Goal: Task Accomplishment & Management: Use online tool/utility

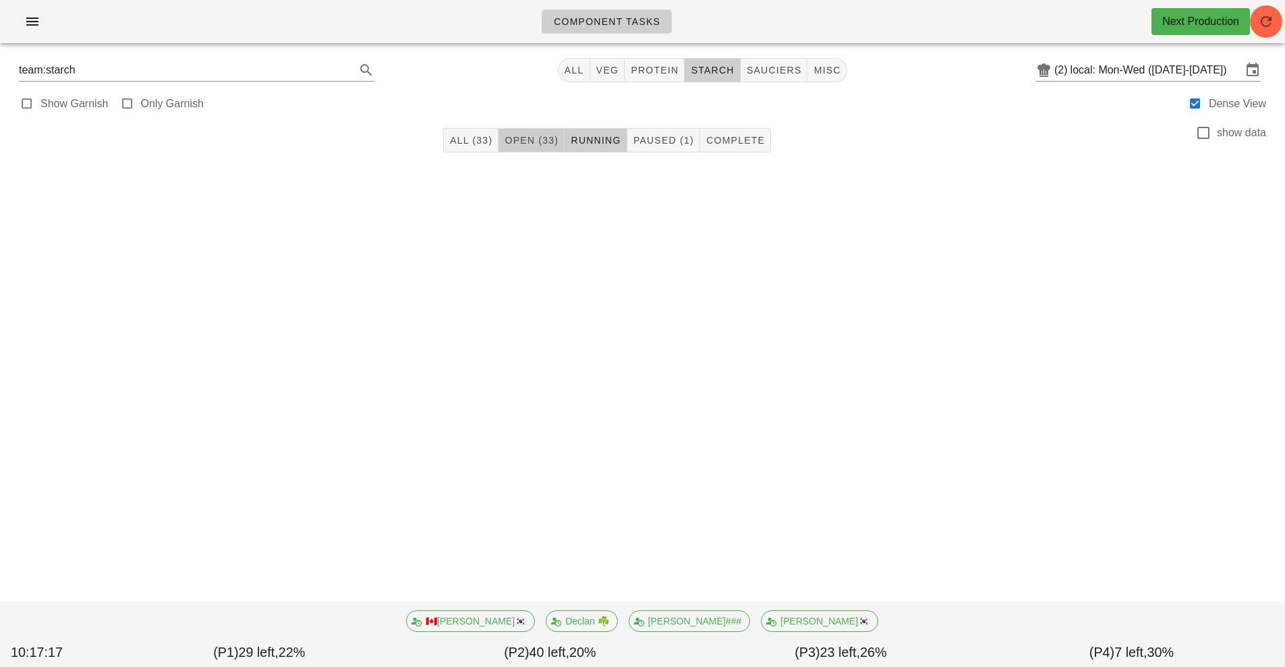
click at [526, 138] on span "Open (33)" at bounding box center [531, 140] width 55 height 11
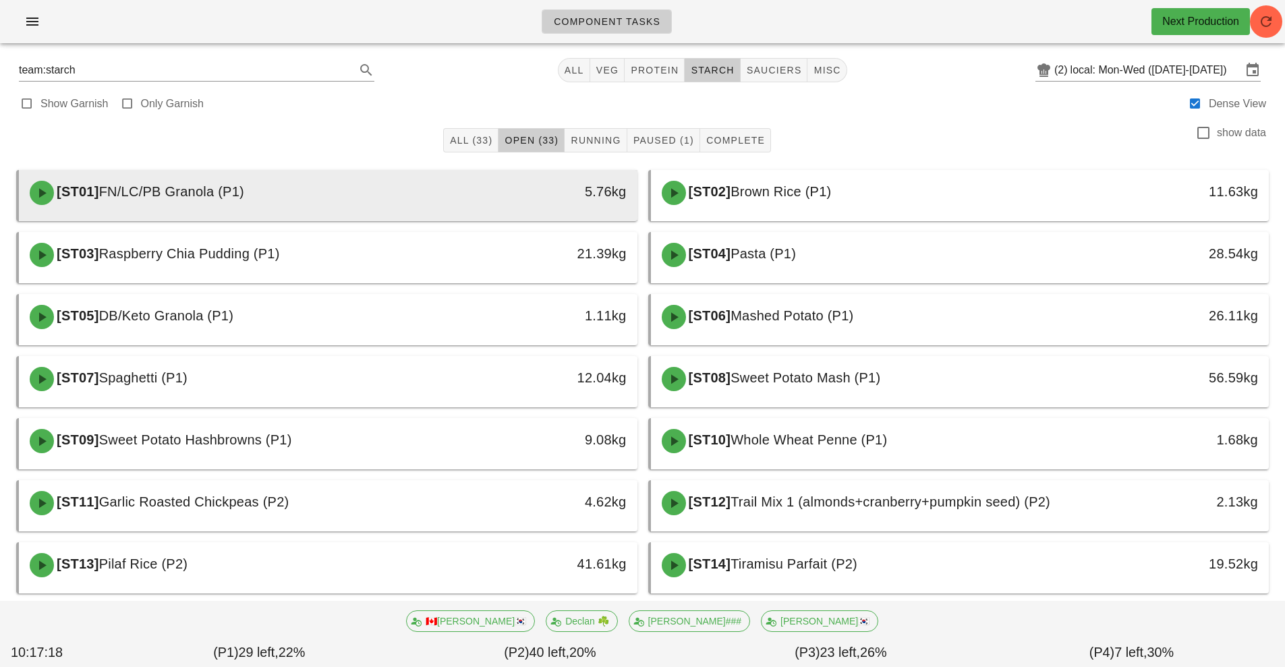
click at [472, 203] on div "[ST01] FN/LC/PB Granola (P1)" at bounding box center [251, 193] width 459 height 40
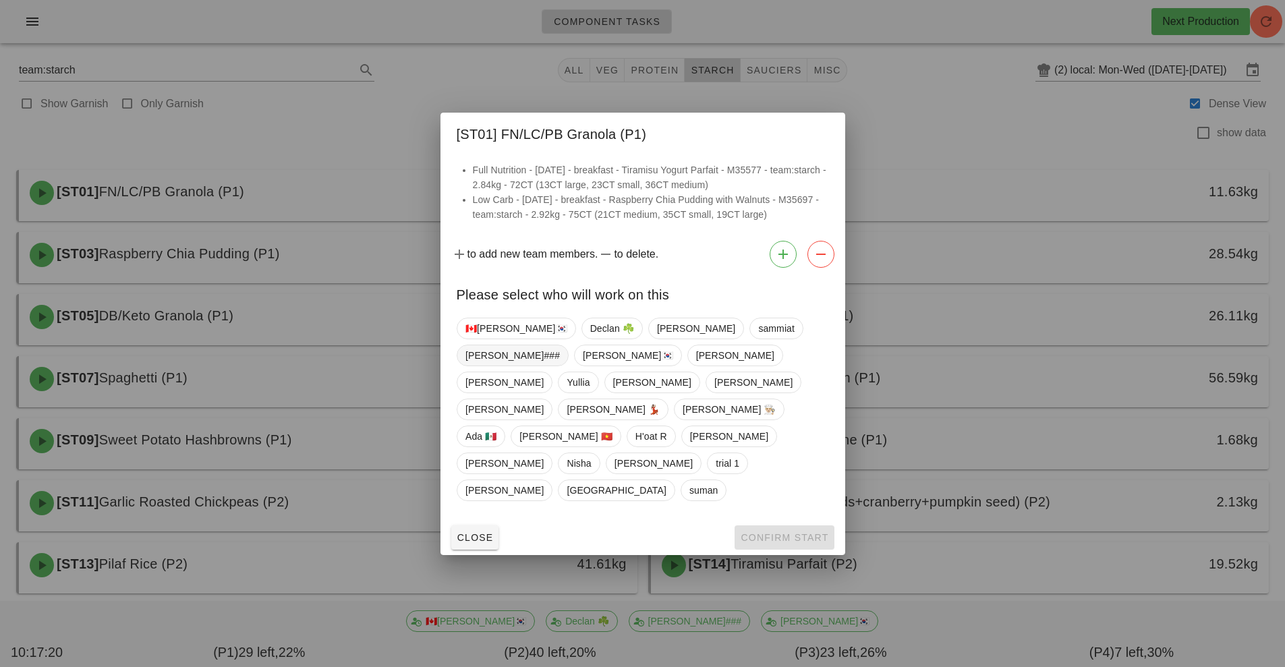
click at [560, 366] on span "[PERSON_NAME]###" at bounding box center [513, 355] width 94 height 20
click at [774, 532] on span "Confirm Start" at bounding box center [784, 537] width 88 height 11
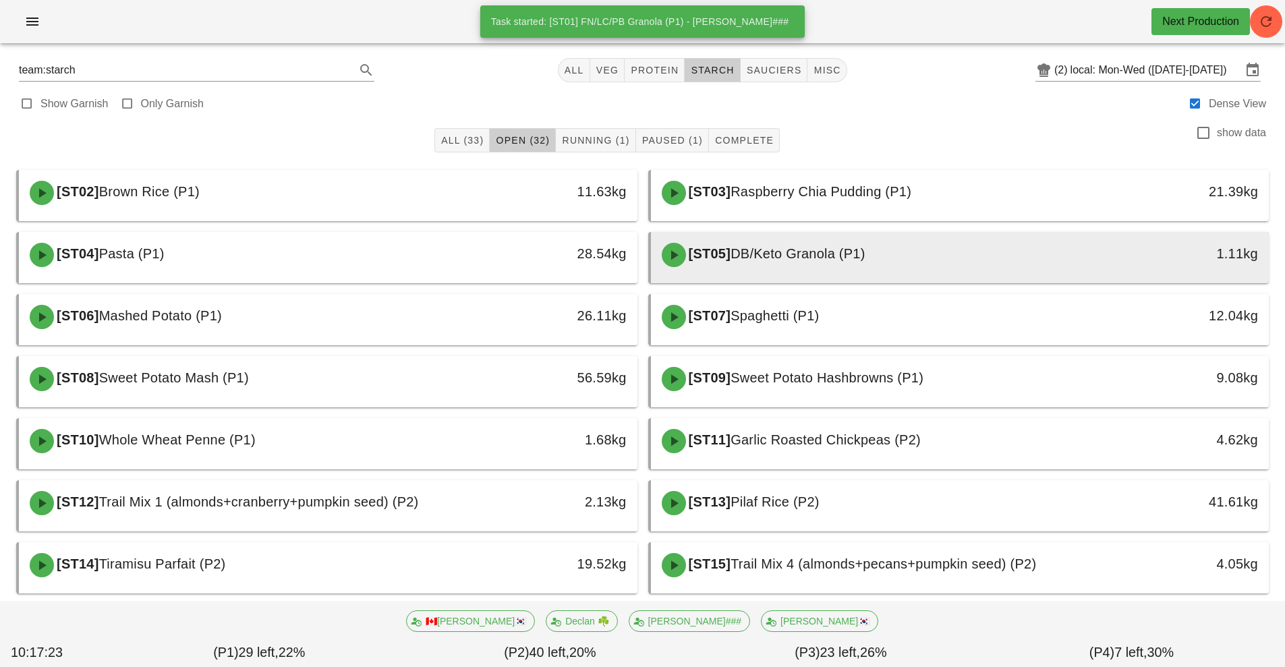
click at [814, 272] on div "[ST05] DB/Keto Granola (P1)" at bounding box center [883, 255] width 459 height 40
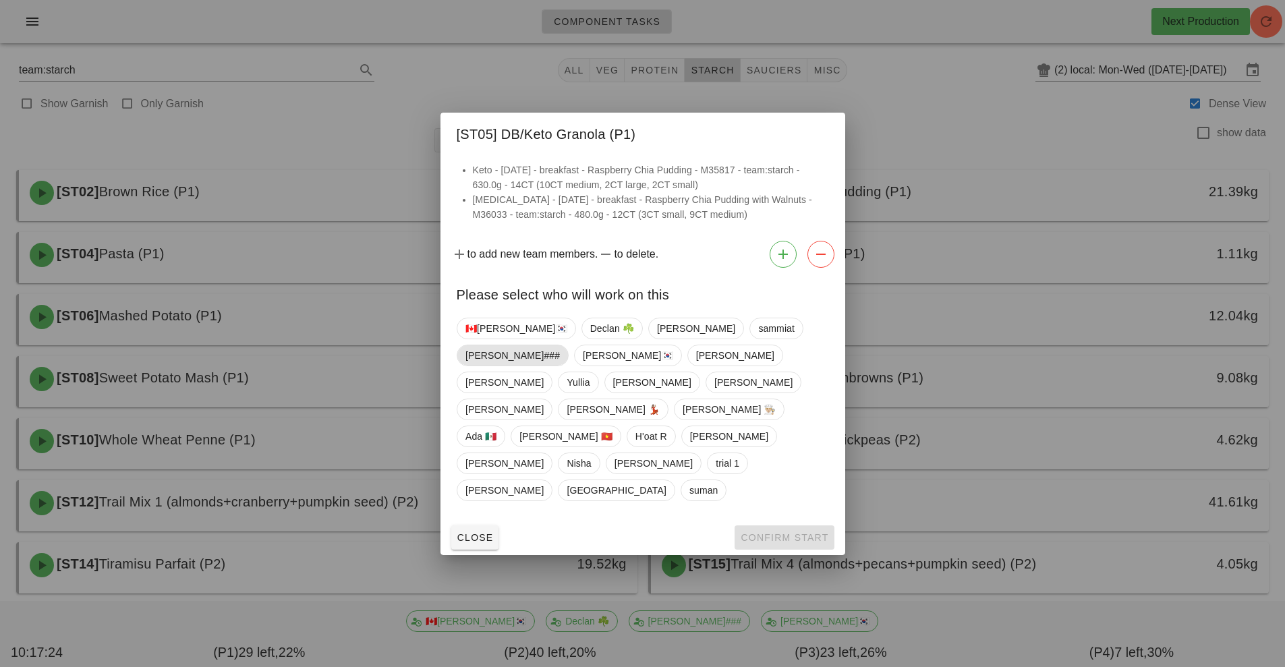
click at [560, 363] on span "[PERSON_NAME]###" at bounding box center [513, 355] width 94 height 20
click at [762, 532] on span "Confirm Start" at bounding box center [784, 537] width 88 height 11
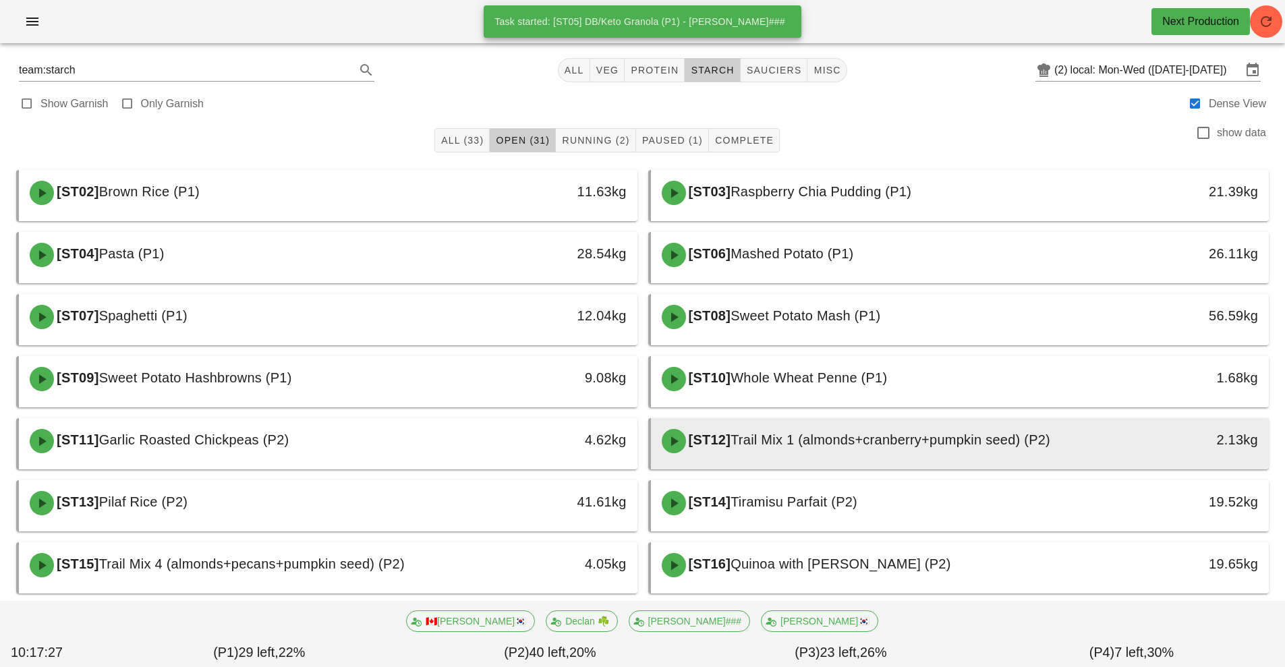
click at [809, 458] on div "[ST12] Trail Mix 1 (almonds+cranberry+pumpkin seed) (P2)" at bounding box center [883, 441] width 459 height 40
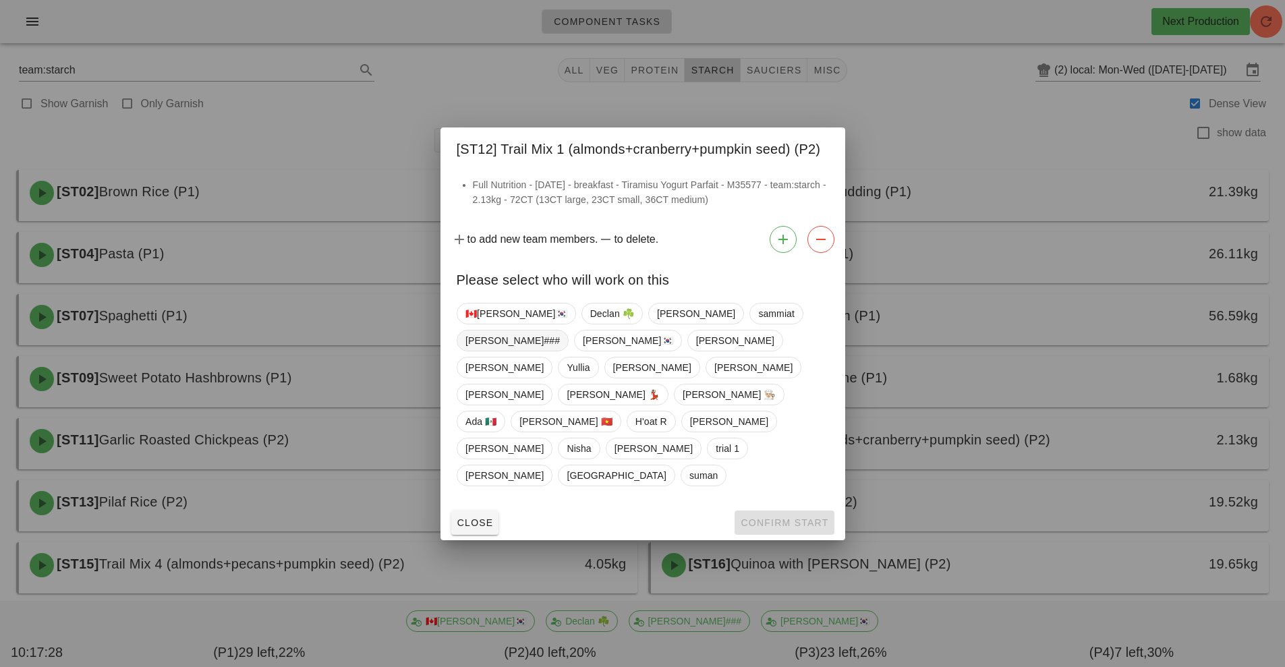
click at [560, 351] on span "[PERSON_NAME]###" at bounding box center [513, 341] width 94 height 20
click at [758, 511] on button "Confirm Start" at bounding box center [784, 523] width 99 height 24
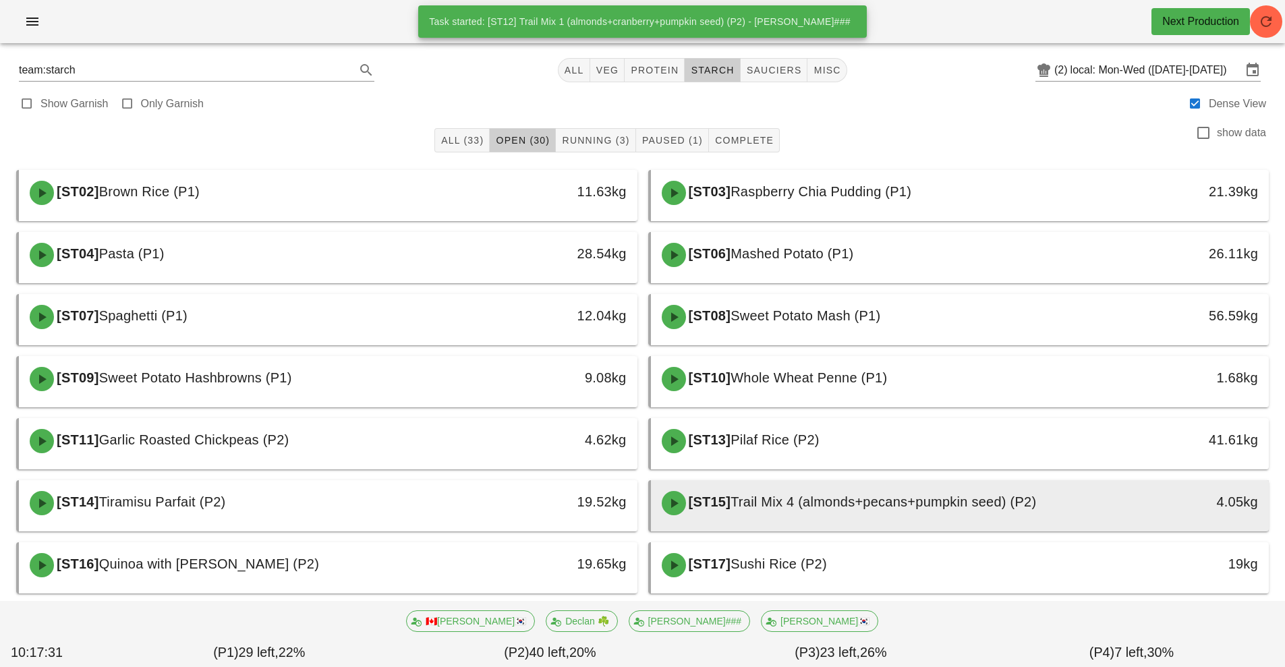
click at [772, 505] on span "Trail Mix 4 (almonds+pecans+pumpkin seed) (P2)" at bounding box center [884, 502] width 306 height 15
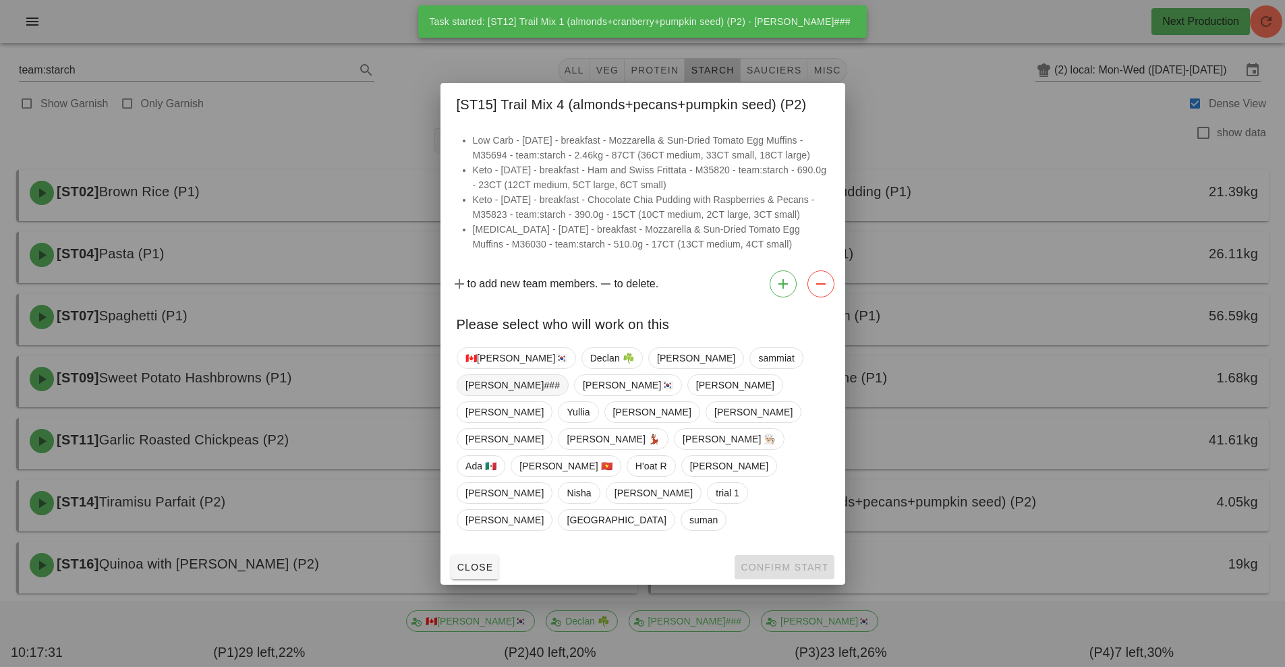
click at [560, 395] on span "[PERSON_NAME]###" at bounding box center [513, 385] width 94 height 20
click at [764, 562] on span "Confirm Start" at bounding box center [784, 567] width 88 height 11
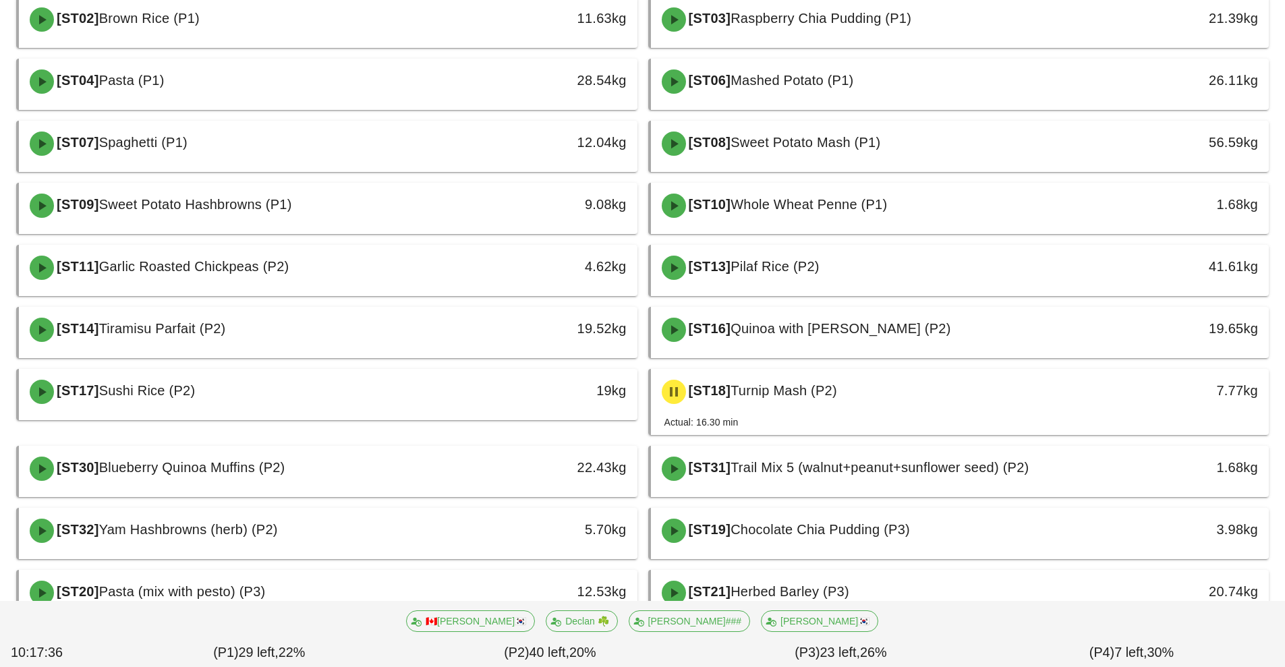
scroll to position [177, 0]
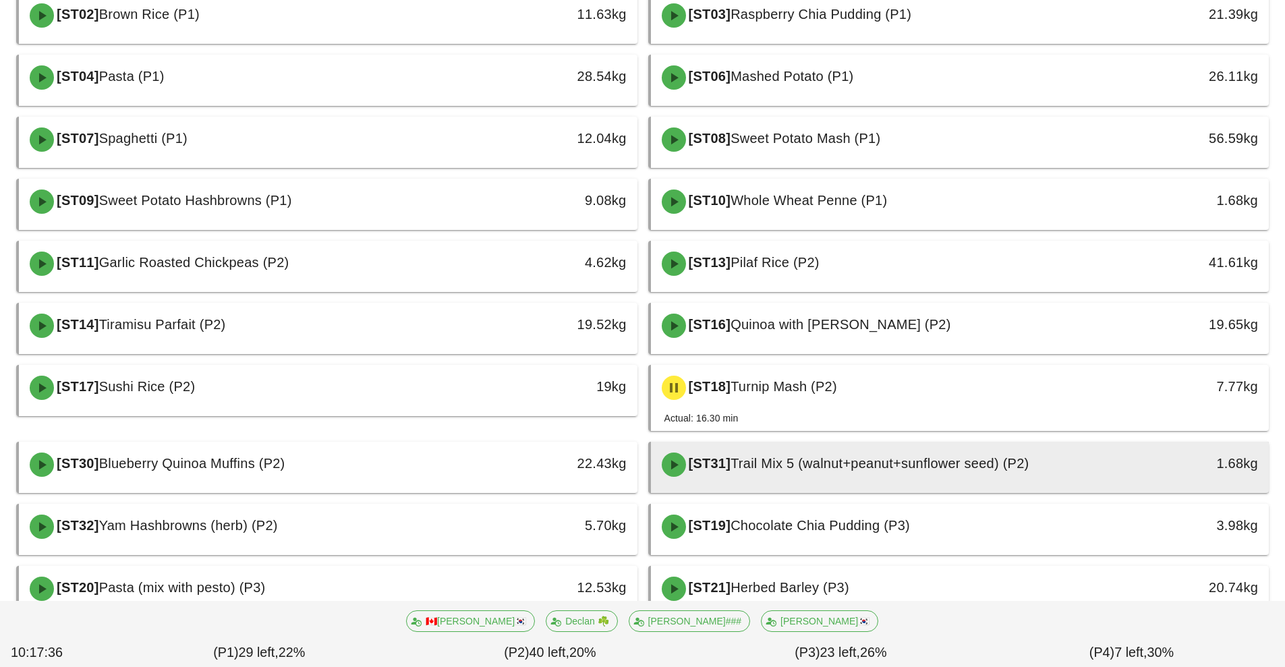
click at [770, 472] on div "[ST31] Trail Mix 5 (walnut+peanut+sunflower seed) (P2)" at bounding box center [883, 465] width 459 height 40
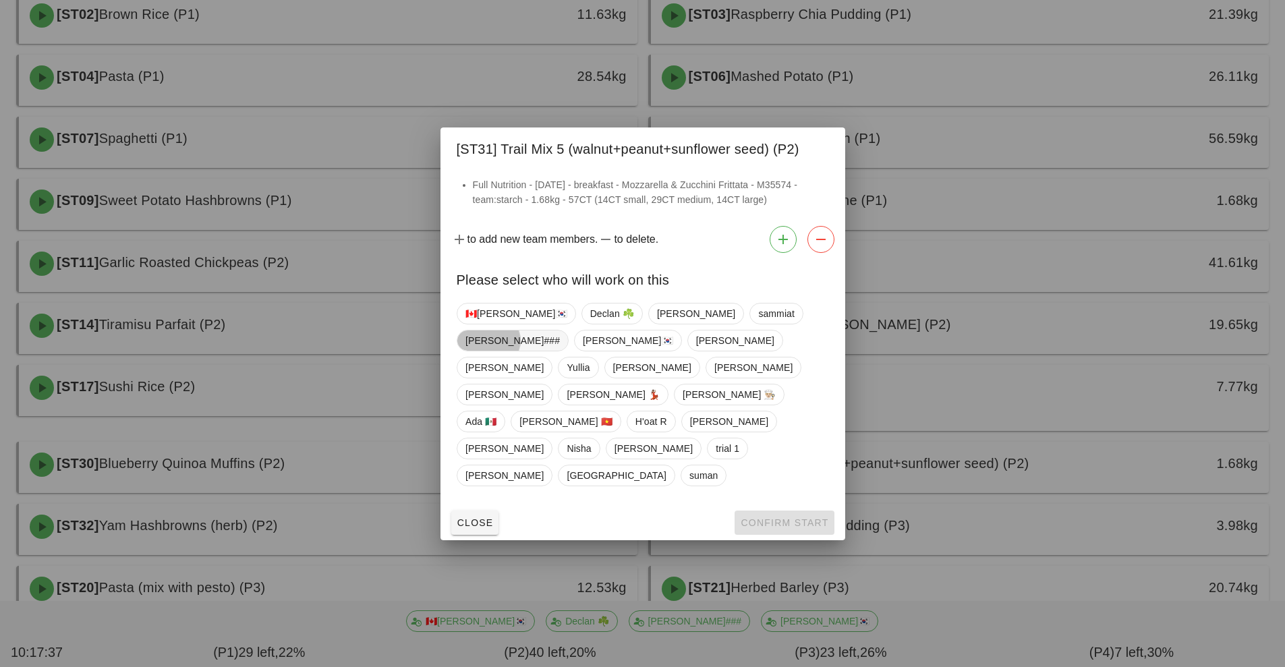
click at [560, 351] on span "[PERSON_NAME]###" at bounding box center [513, 341] width 94 height 20
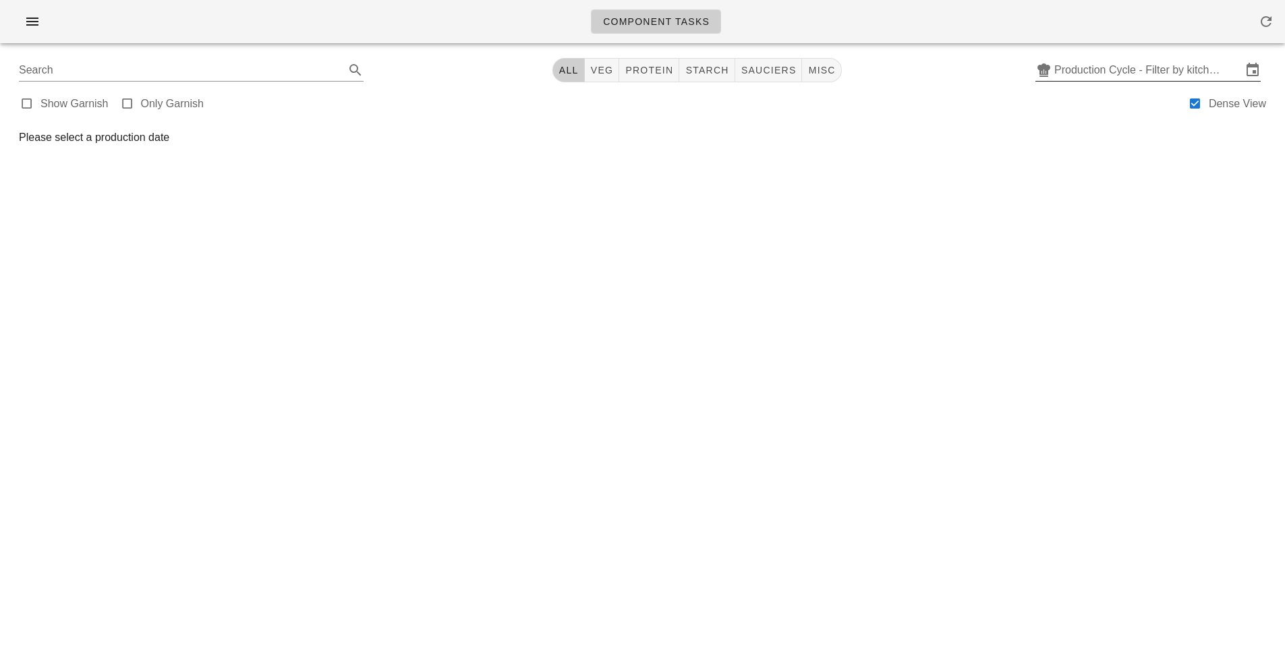
click at [1138, 66] on input "Production Cycle - Filter by kitchen production schedules" at bounding box center [1149, 70] width 188 height 22
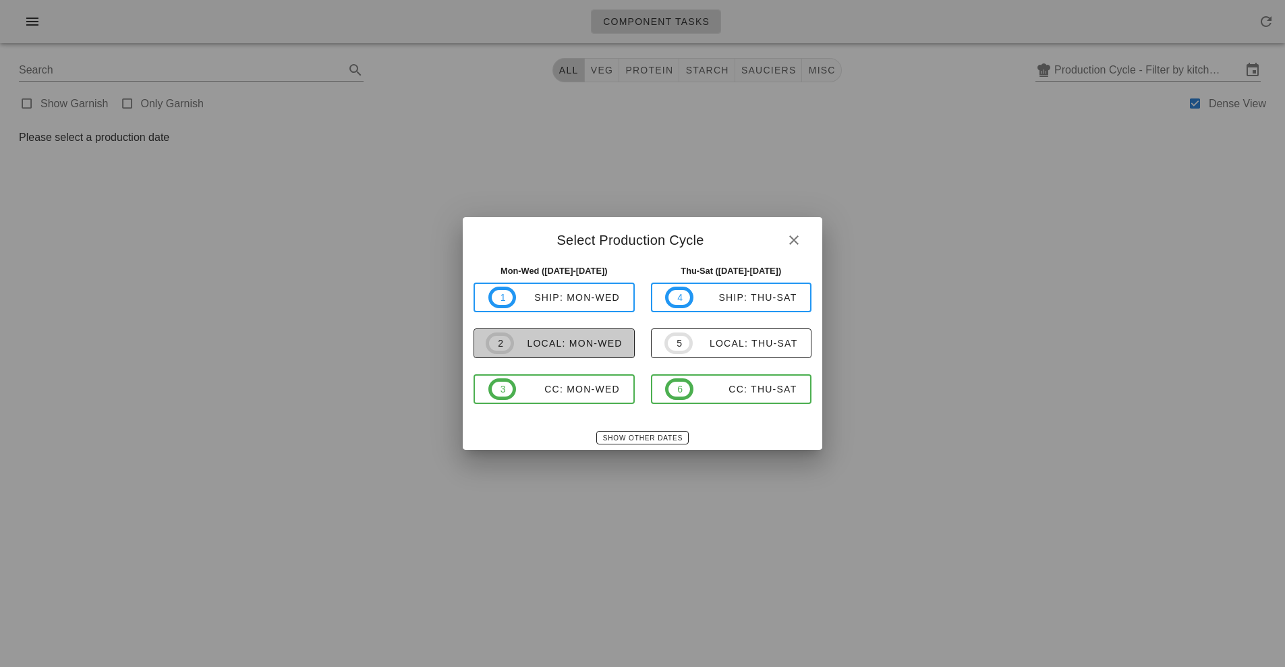
click at [575, 345] on div "local: Mon-Wed" at bounding box center [568, 343] width 109 height 11
type input "local: Mon-Wed ([DATE]-[DATE])"
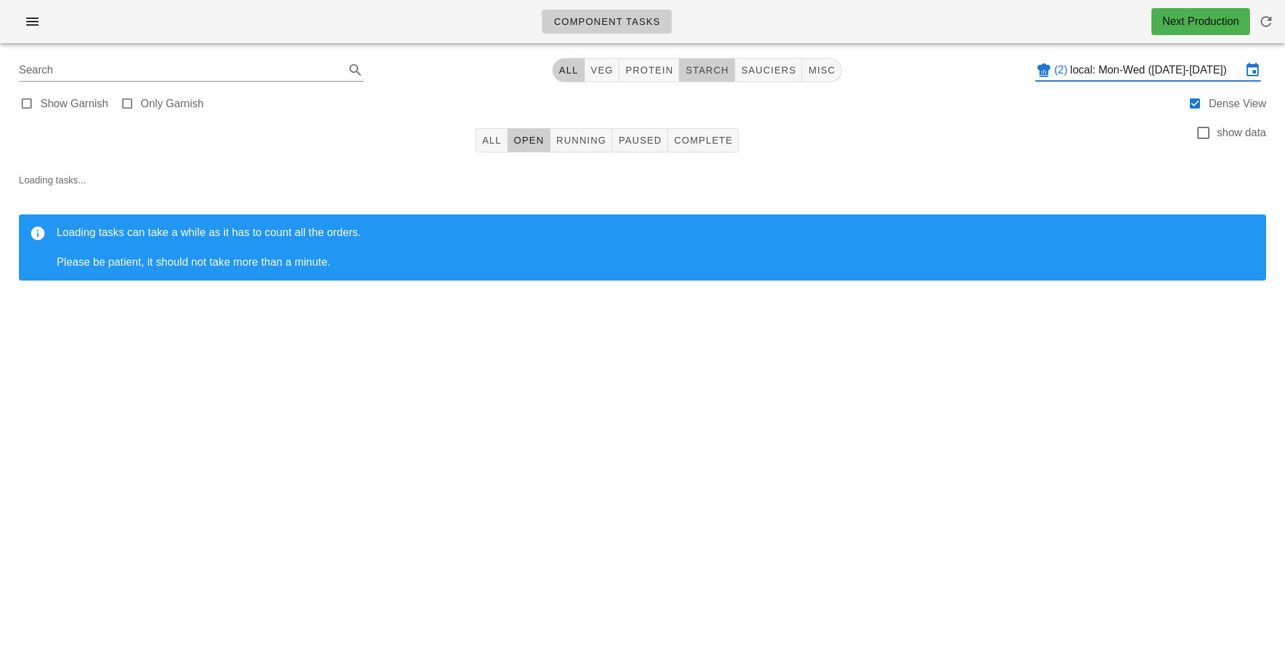
click at [718, 59] on button "starch" at bounding box center [706, 70] width 55 height 24
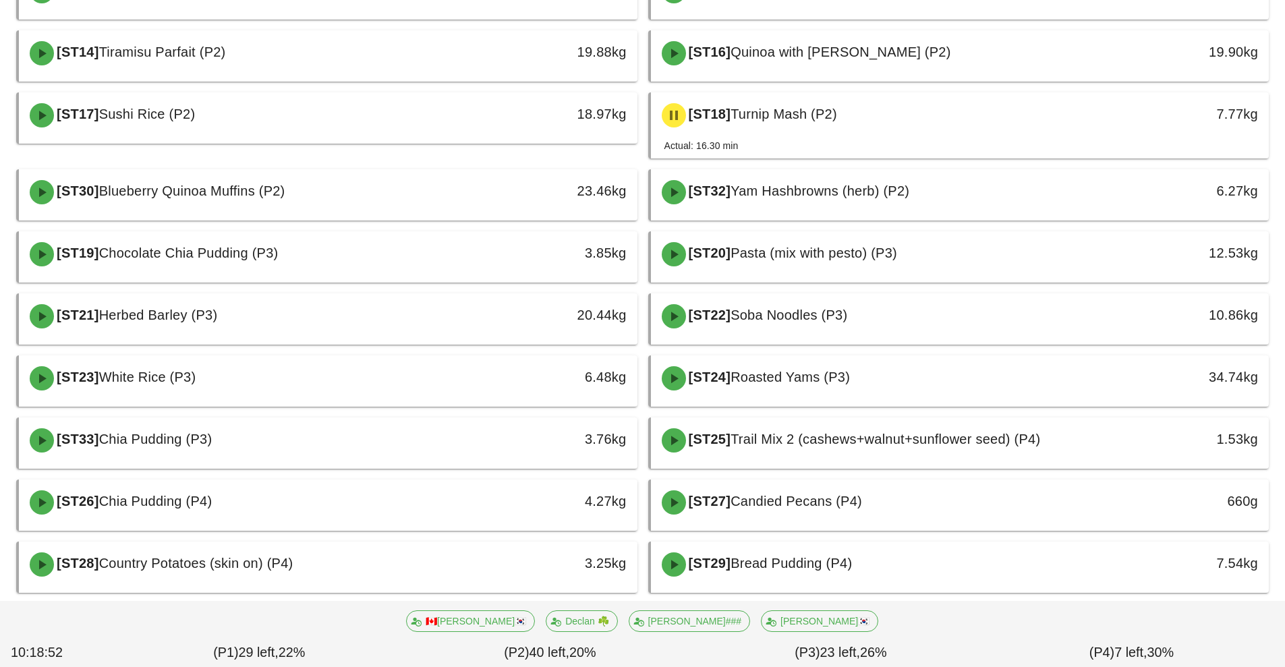
scroll to position [473, 0]
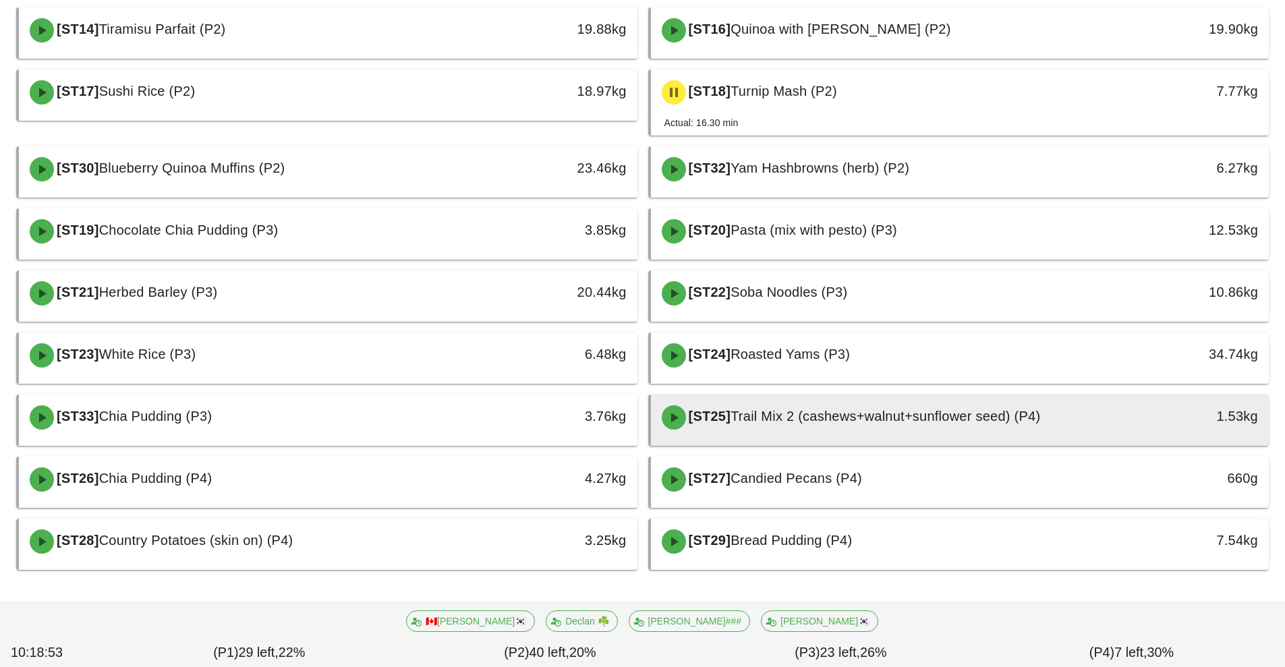
click at [769, 442] on div at bounding box center [961, 443] width 592 height 5
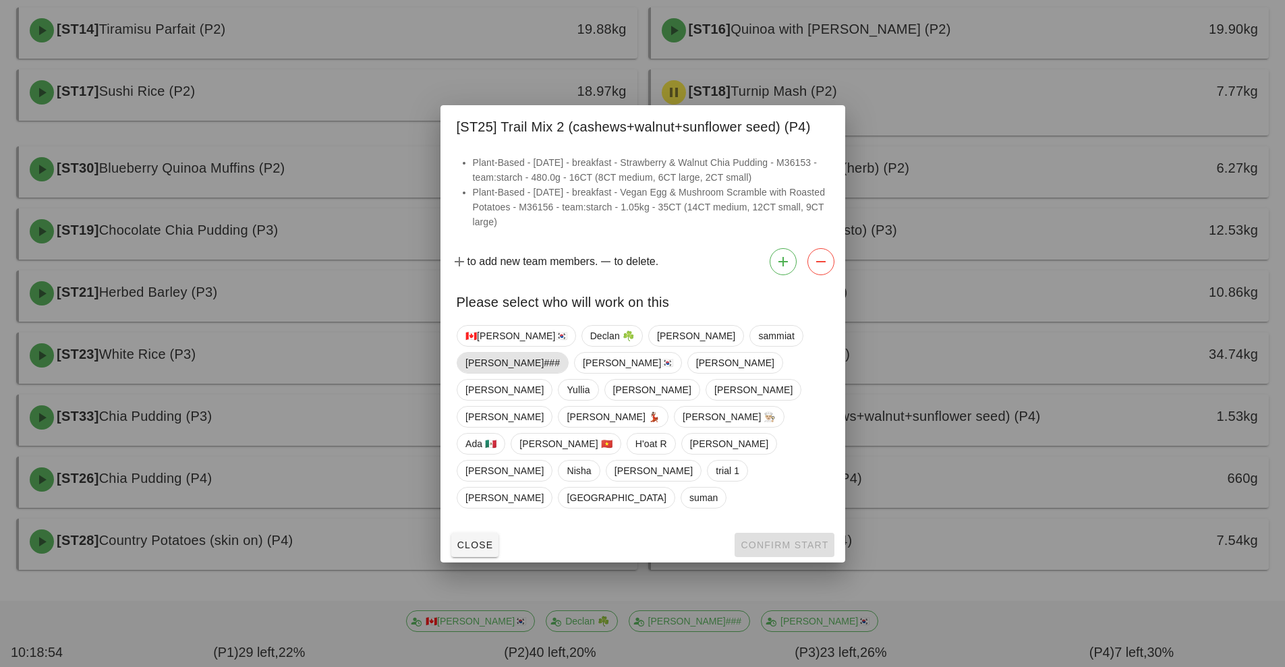
click at [560, 373] on span "[PERSON_NAME]###" at bounding box center [513, 363] width 94 height 20
click at [776, 540] on span "Confirm Start" at bounding box center [784, 545] width 88 height 11
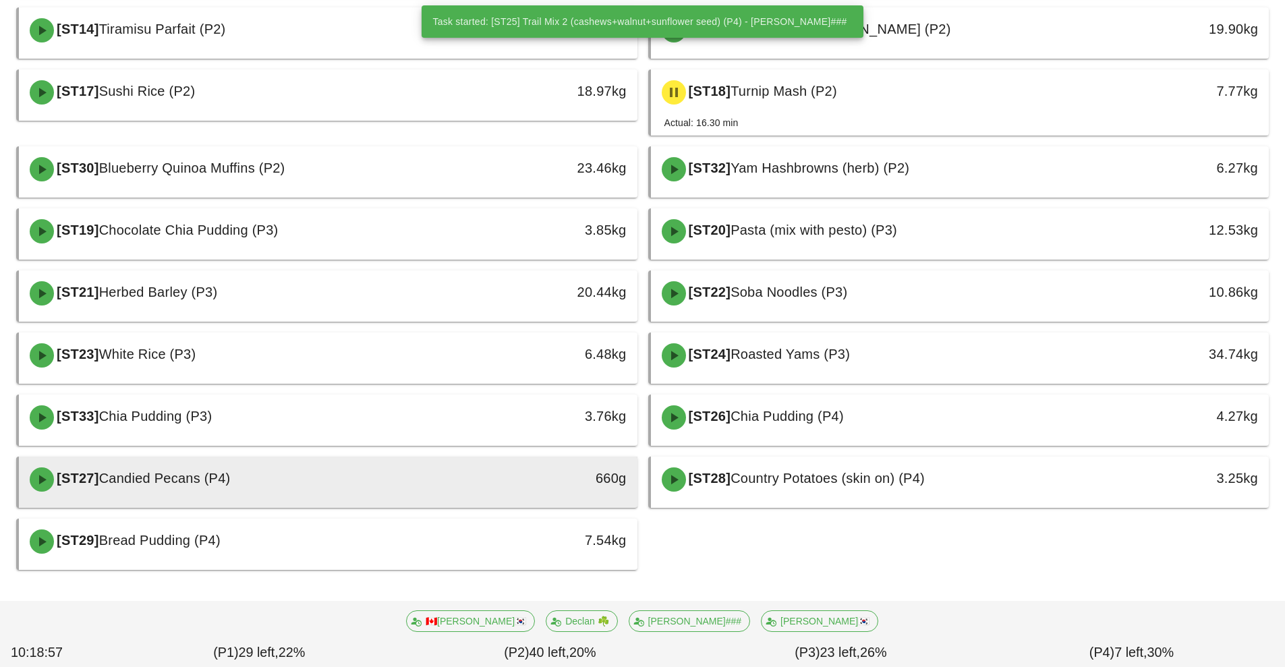
click at [490, 484] on div "660g" at bounding box center [557, 479] width 137 height 22
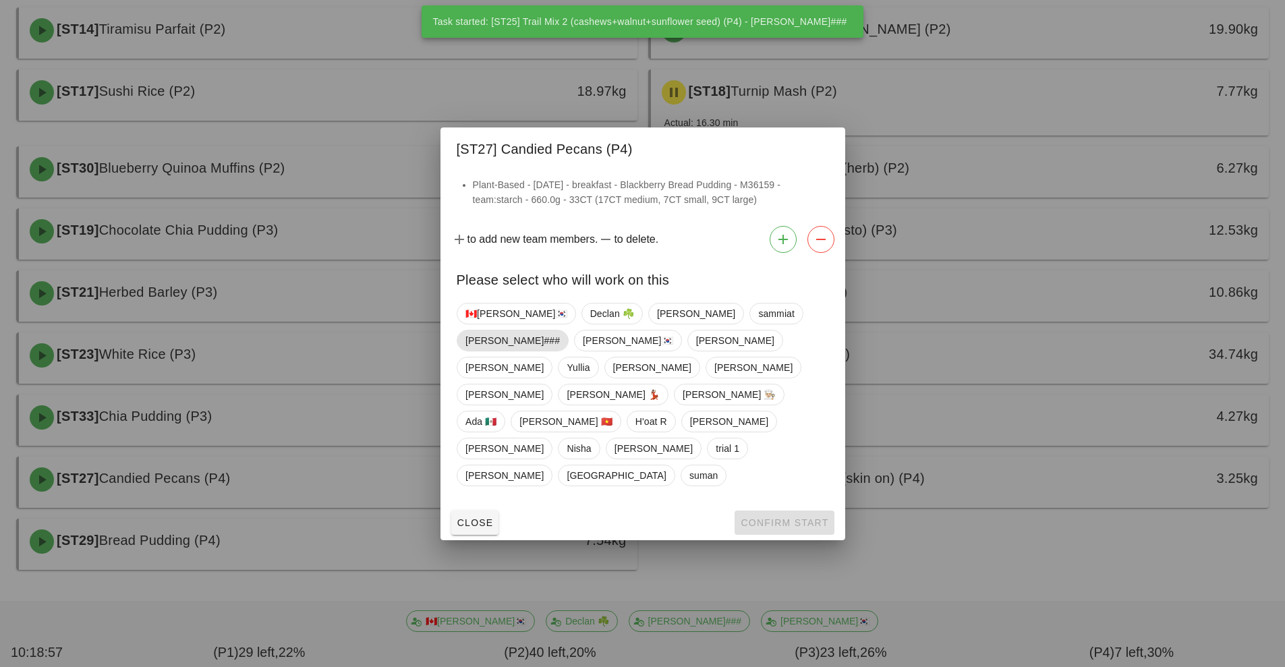
click at [560, 351] on span "[PERSON_NAME]###" at bounding box center [513, 341] width 94 height 20
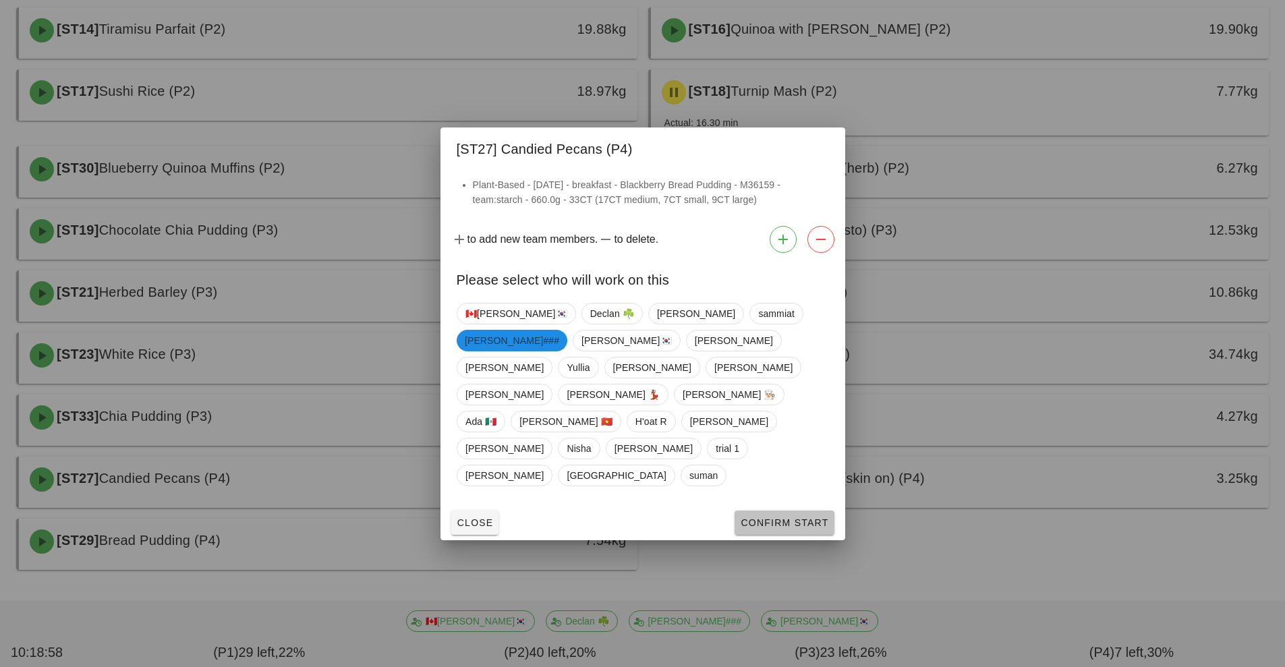
click at [784, 517] on span "Confirm Start" at bounding box center [784, 522] width 88 height 11
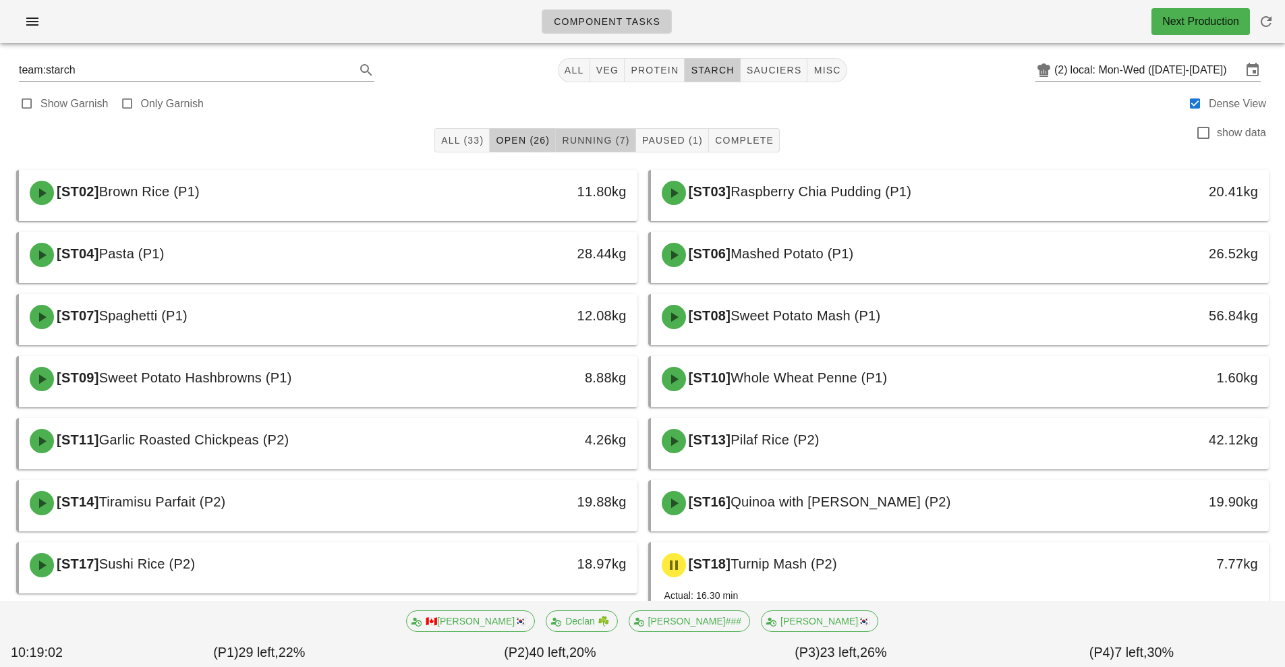
click at [609, 129] on button "Running (7)" at bounding box center [596, 140] width 80 height 24
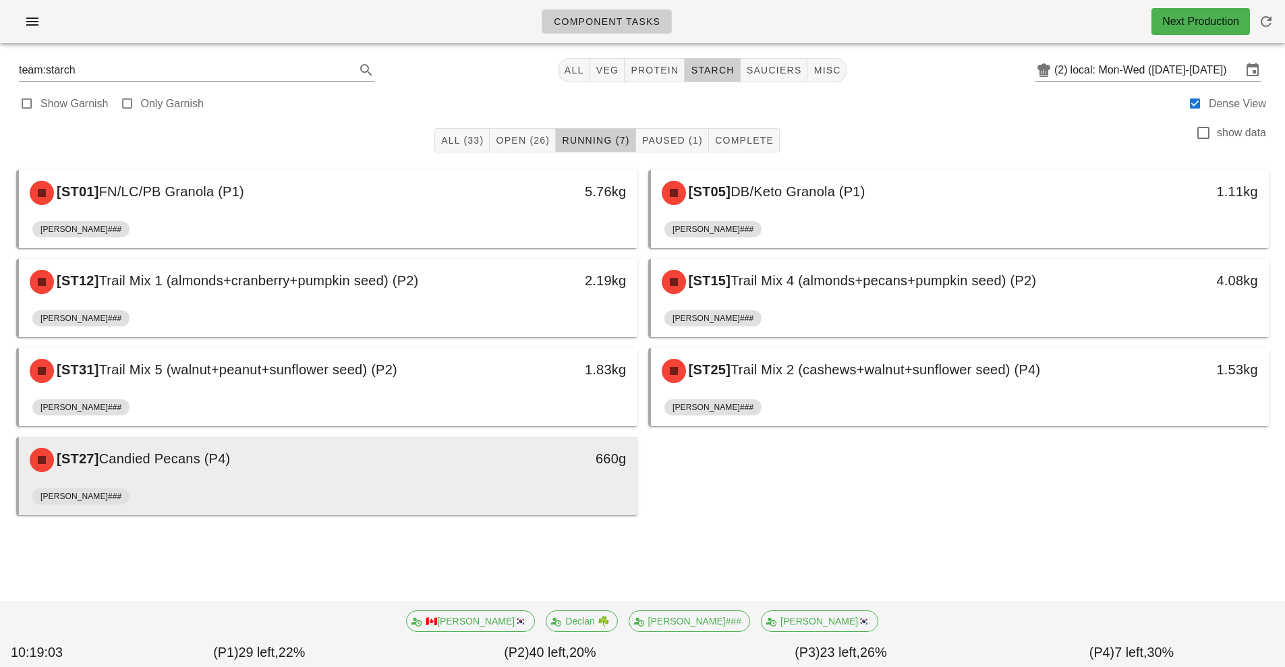
click at [571, 476] on div "660g" at bounding box center [557, 460] width 153 height 40
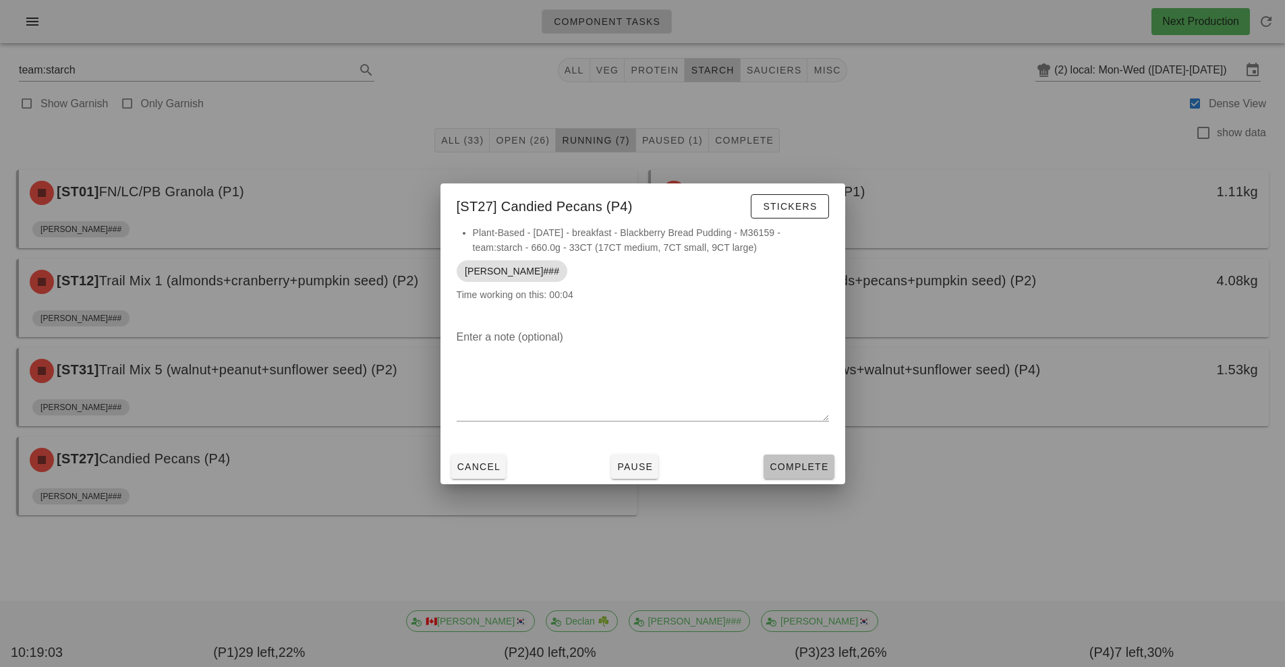
click at [793, 458] on button "Complete" at bounding box center [799, 467] width 70 height 24
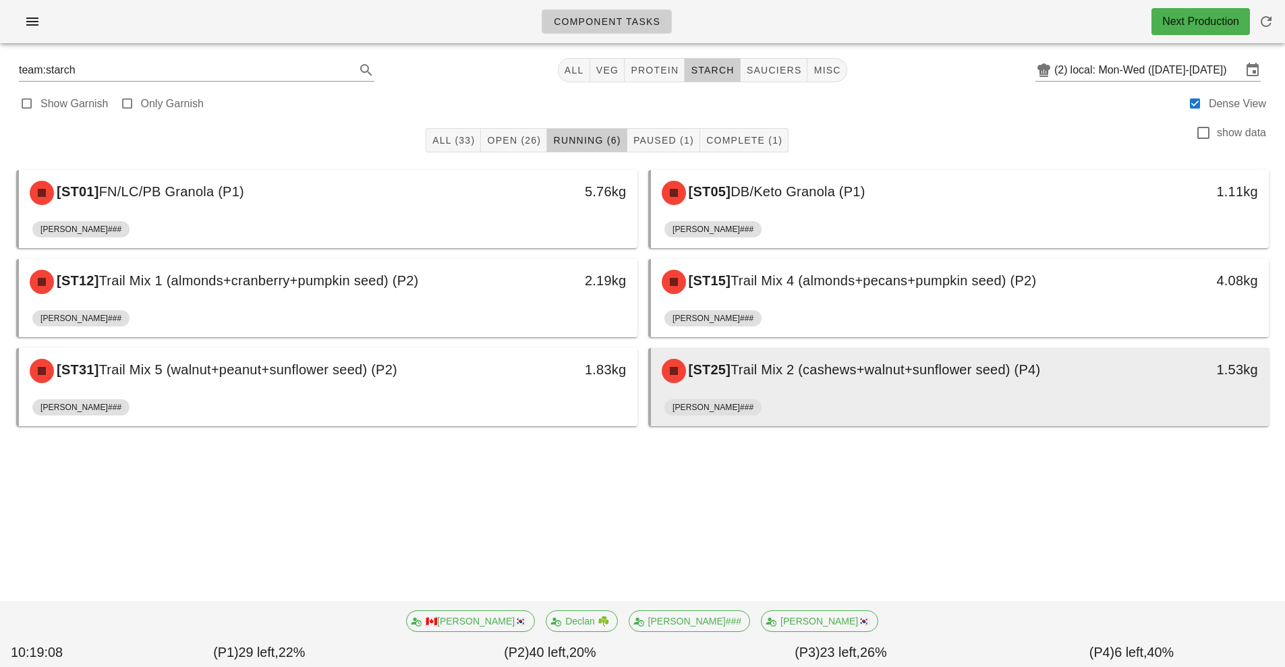
click at [870, 396] on div "[PERSON_NAME]###" at bounding box center [961, 410] width 592 height 32
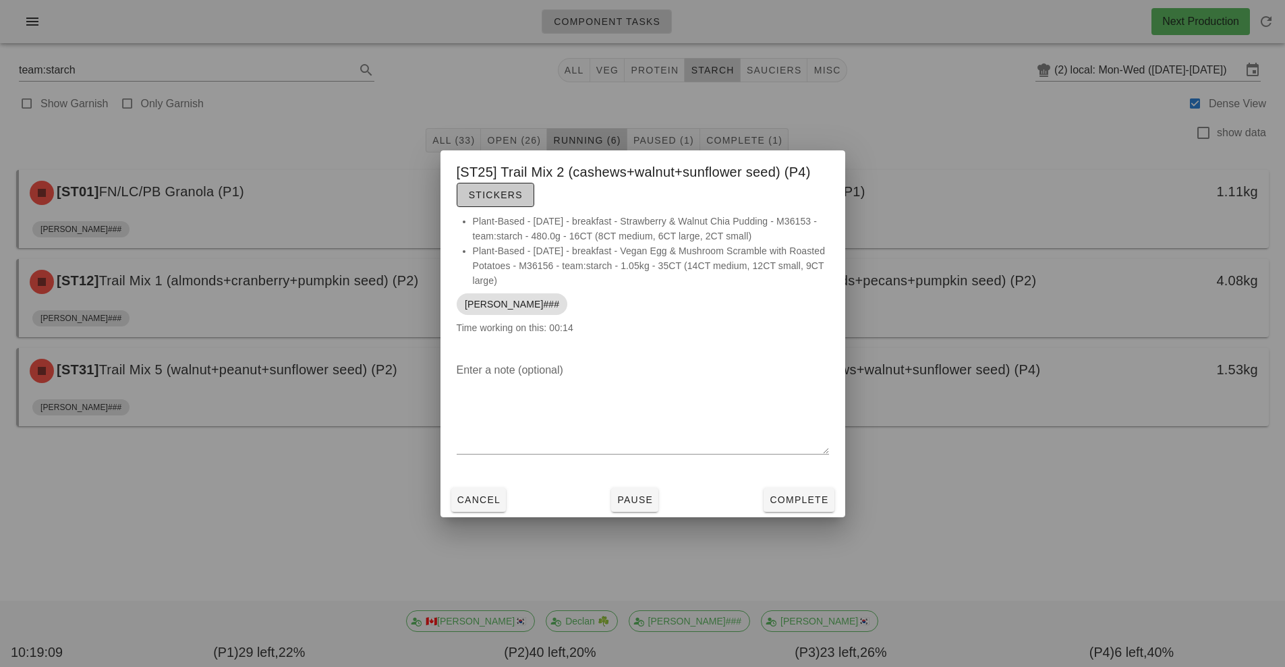
click at [505, 185] on button "Stickers" at bounding box center [496, 195] width 78 height 24
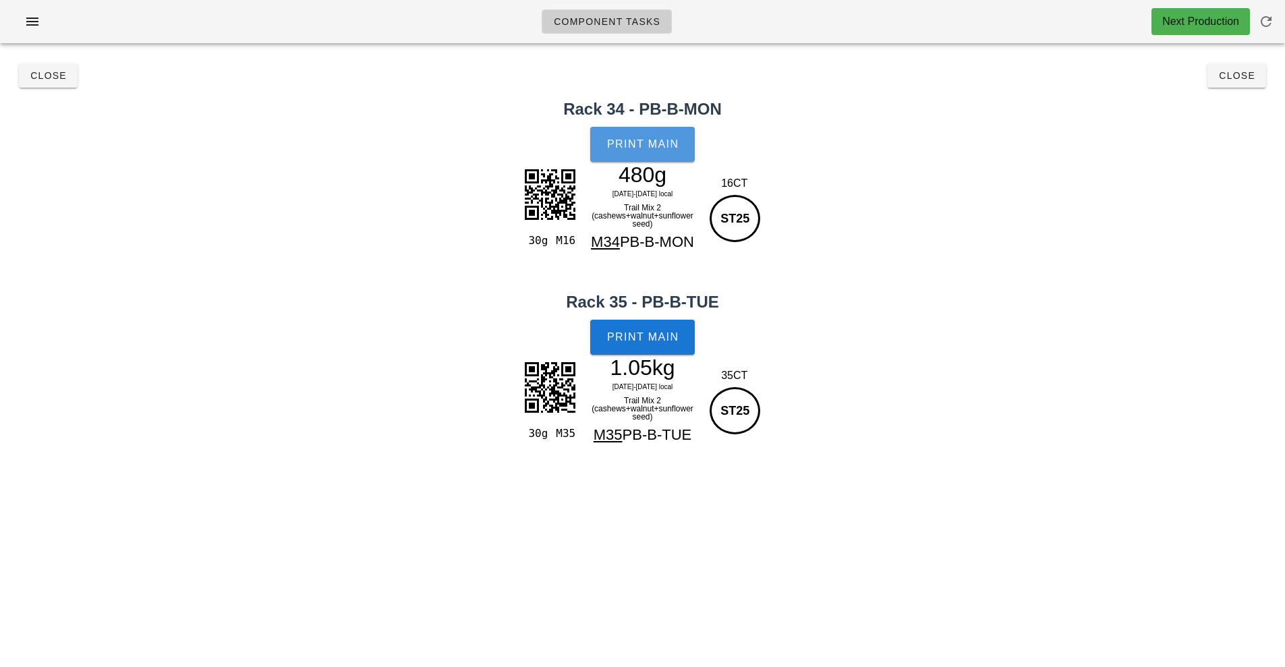
click at [617, 141] on span "Print Main" at bounding box center [643, 144] width 73 height 12
click at [627, 334] on span "Print Main" at bounding box center [643, 337] width 73 height 12
click at [31, 84] on button "Close" at bounding box center [48, 75] width 59 height 24
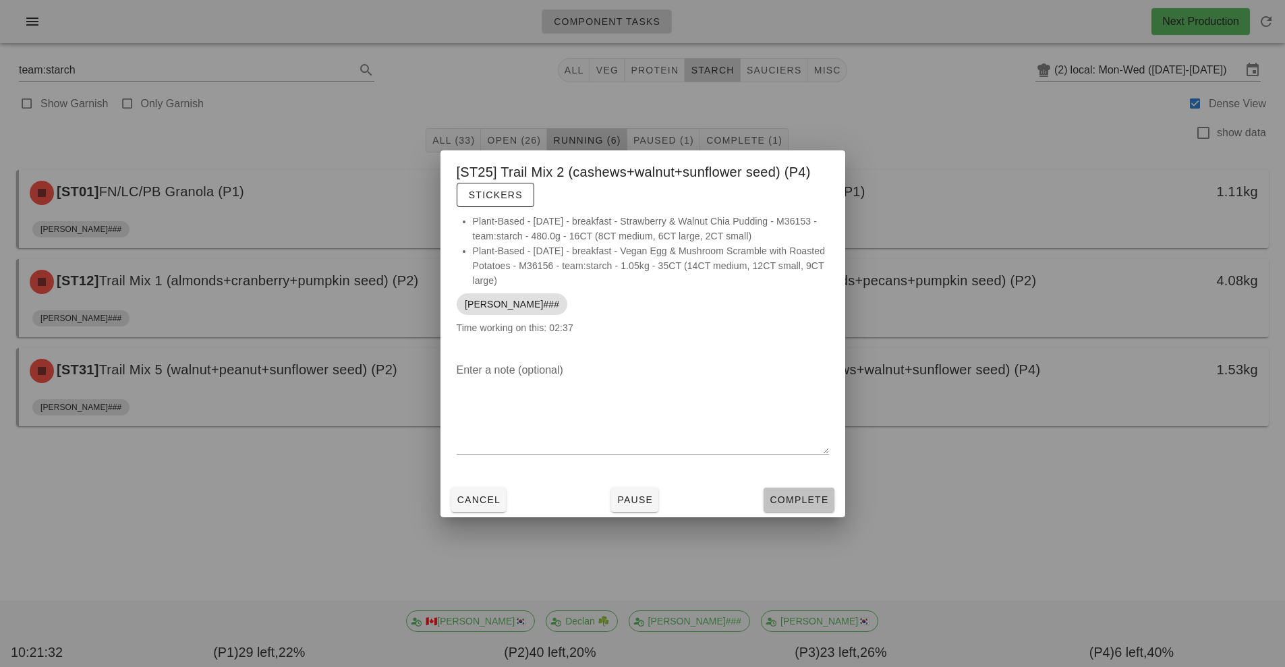
click at [793, 497] on span "Complete" at bounding box center [798, 500] width 59 height 11
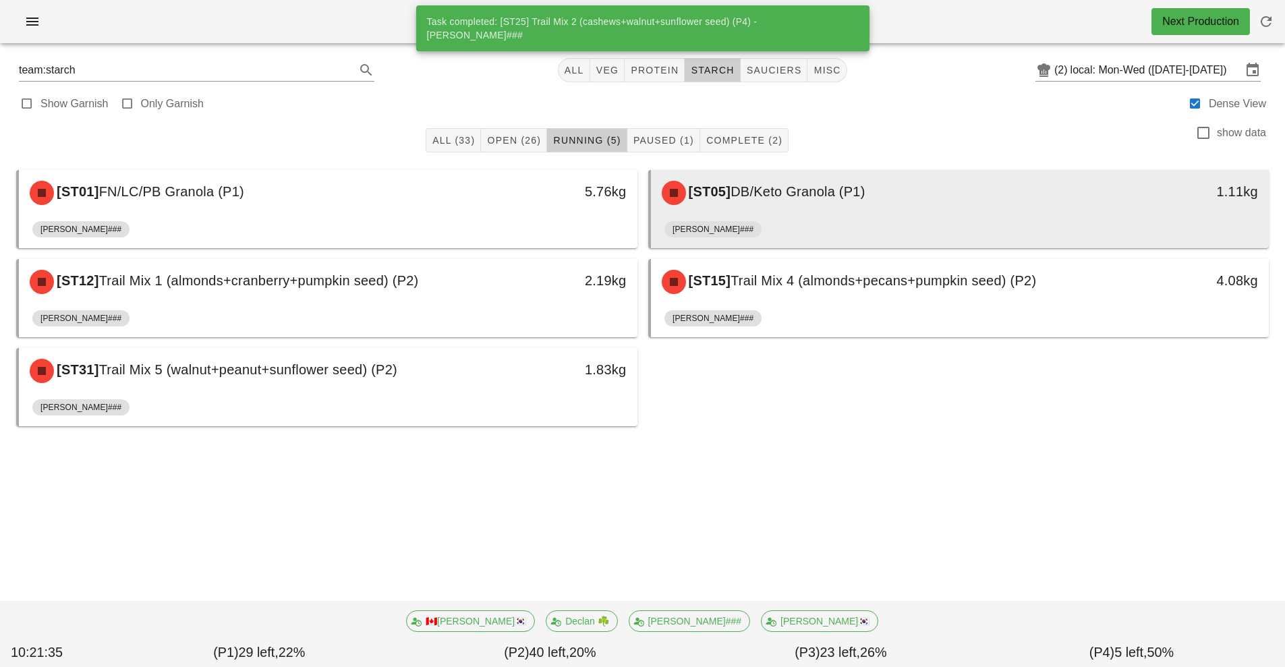
click at [844, 203] on div "[ST05] DB/Keto Granola (P1)" at bounding box center [883, 193] width 459 height 40
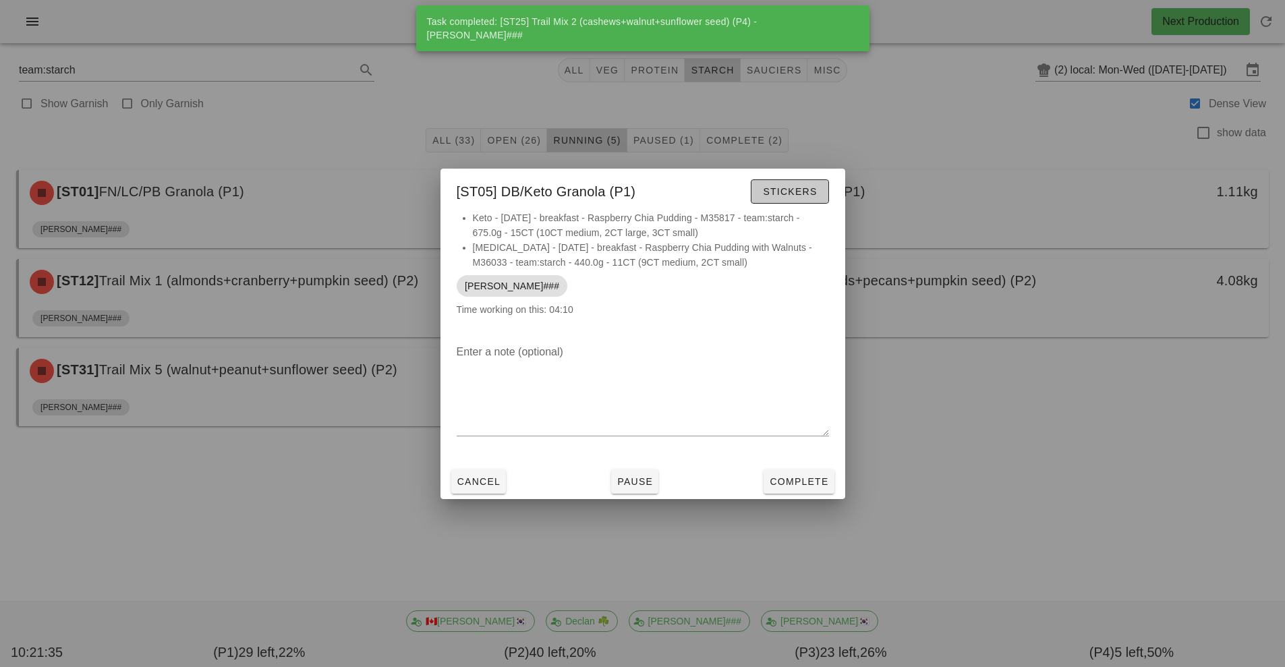
click at [785, 194] on span "Stickers" at bounding box center [789, 191] width 55 height 11
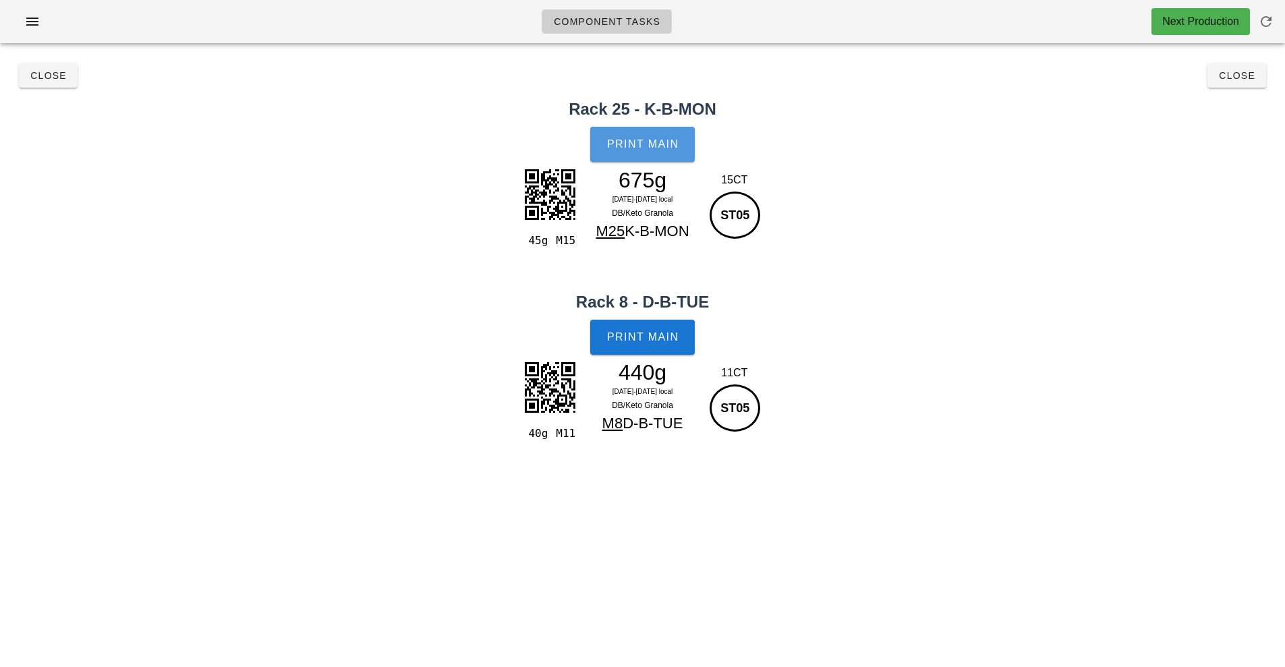
click at [663, 132] on button "Print Main" at bounding box center [642, 144] width 104 height 35
click at [631, 339] on span "Print Main" at bounding box center [643, 337] width 73 height 12
click at [661, 340] on span "Print Main" at bounding box center [643, 337] width 73 height 12
click at [639, 322] on button "Print Main" at bounding box center [642, 337] width 104 height 35
click at [48, 78] on span "Close" at bounding box center [48, 75] width 37 height 11
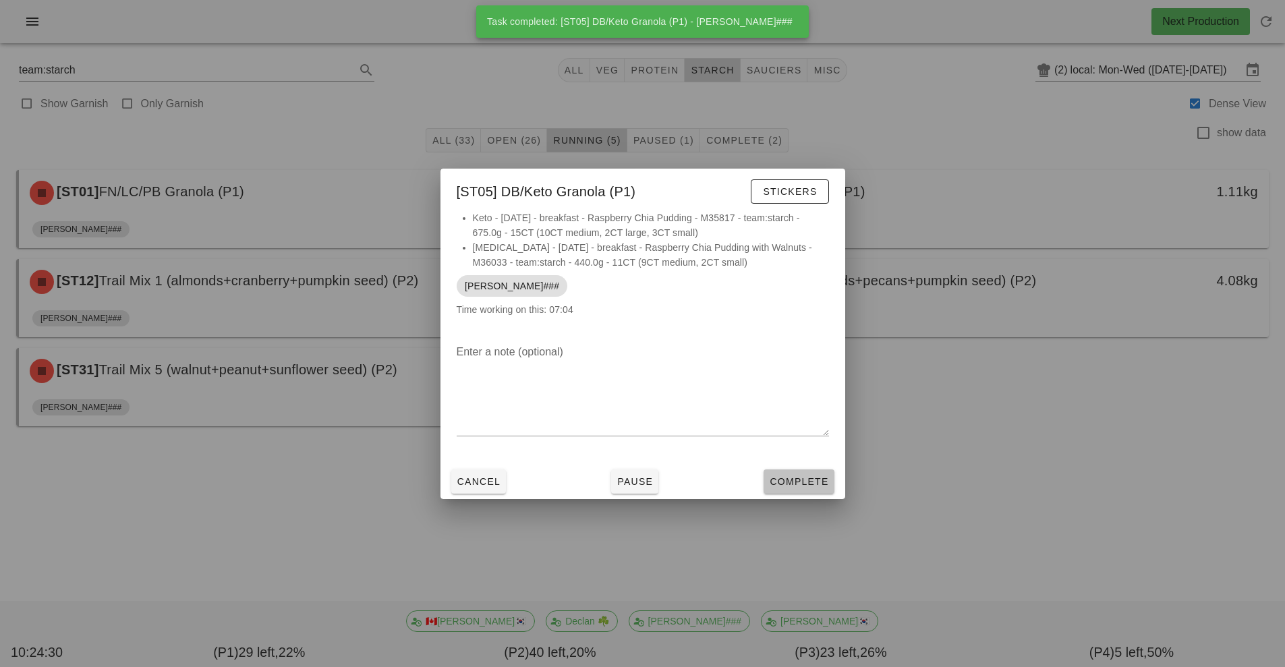
click at [789, 482] on span "Complete" at bounding box center [798, 481] width 59 height 11
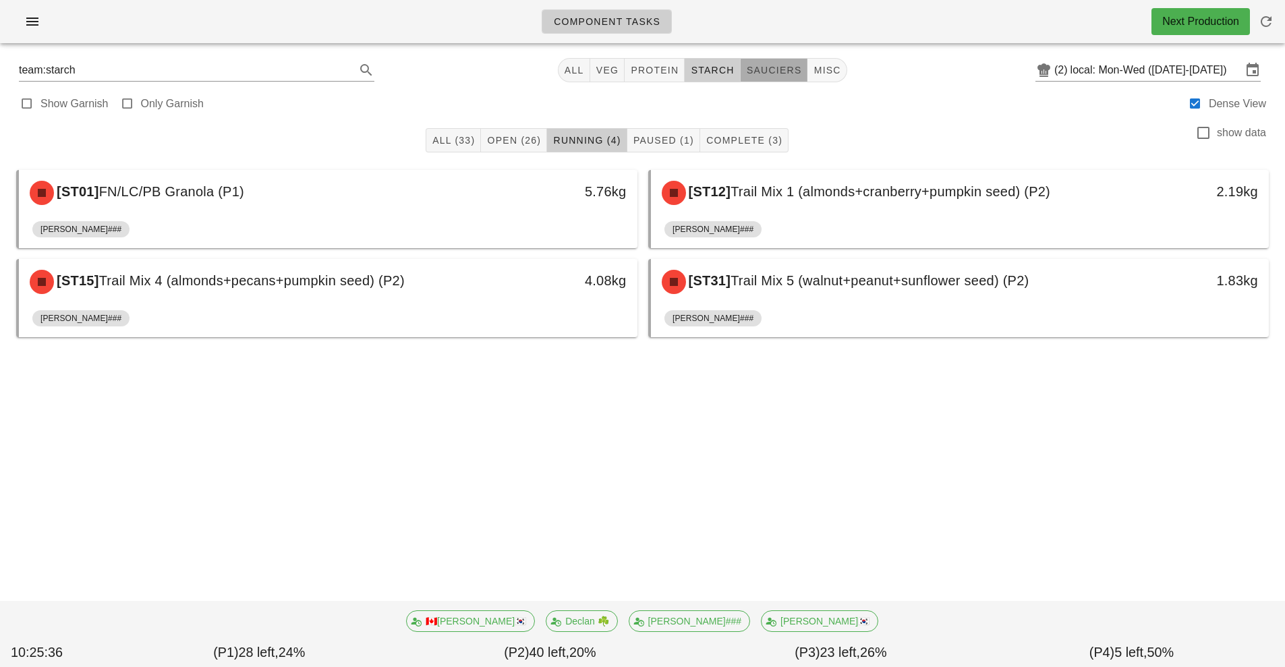
click at [758, 78] on button "sauciers" at bounding box center [774, 70] width 67 height 24
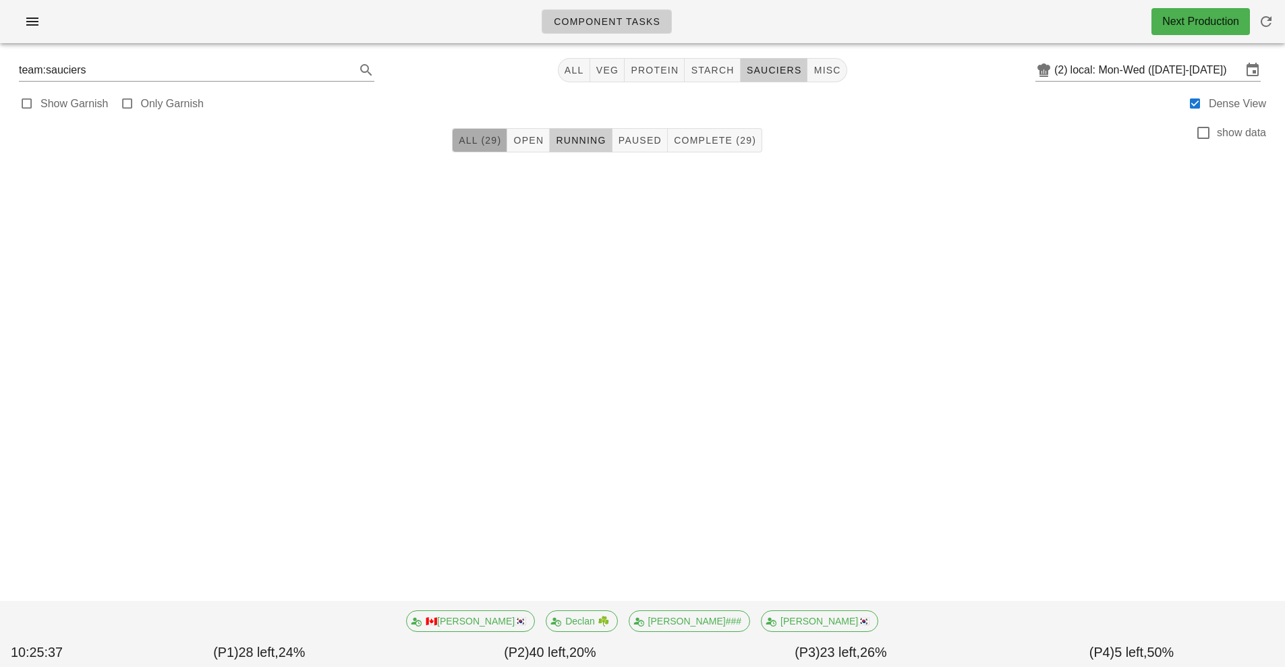
click at [462, 145] on span "All (29)" at bounding box center [479, 140] width 43 height 11
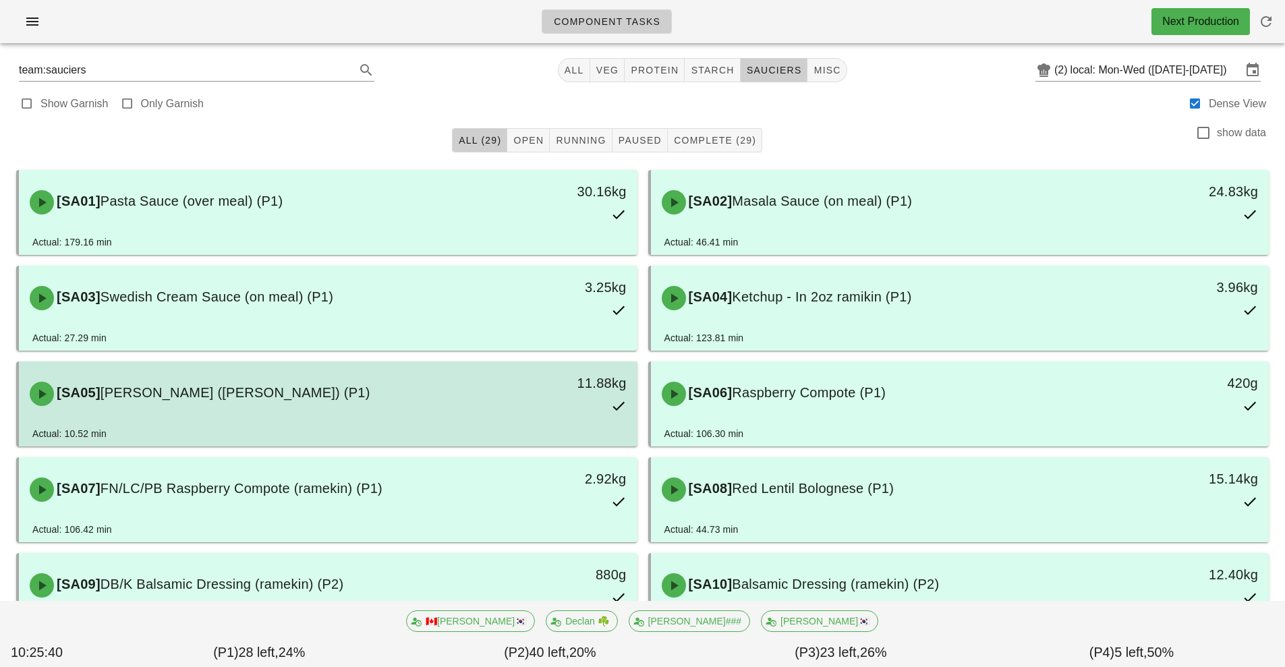
click at [115, 403] on div "[SA05] Garlic Aioli (ramekin) (P1)" at bounding box center [251, 394] width 459 height 40
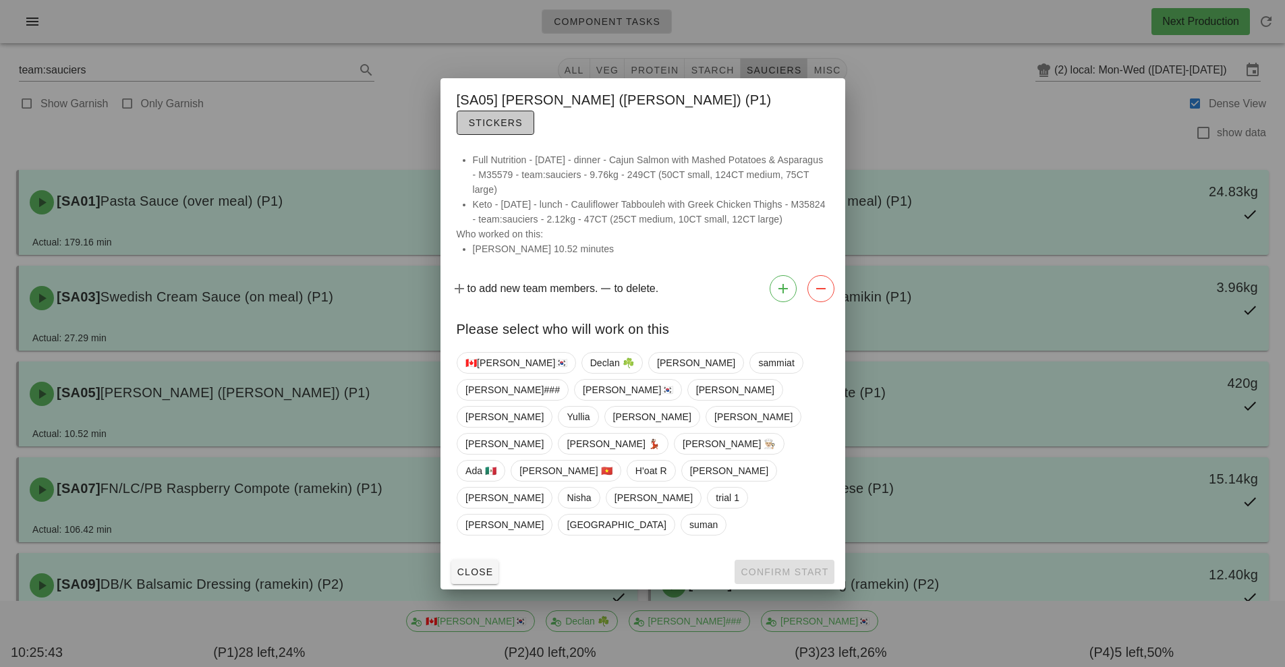
click at [523, 128] on span "Stickers" at bounding box center [495, 122] width 55 height 11
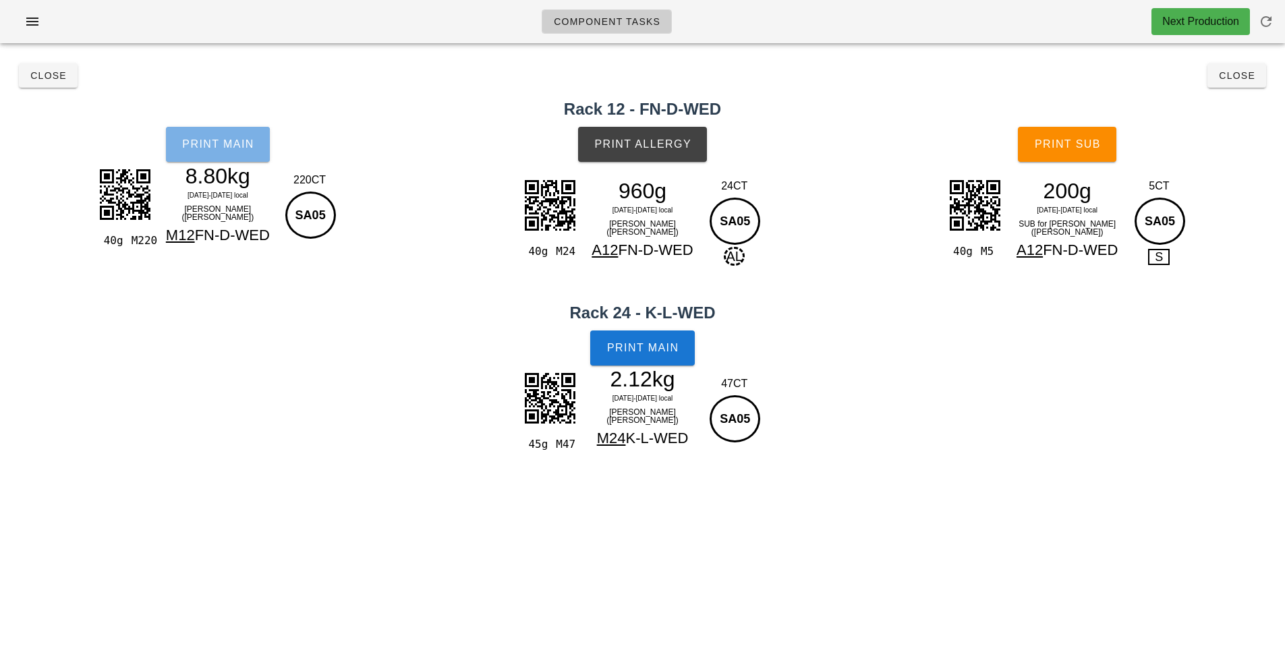
click at [216, 150] on button "Print Main" at bounding box center [218, 144] width 104 height 35
click at [68, 82] on button "Close" at bounding box center [48, 75] width 59 height 24
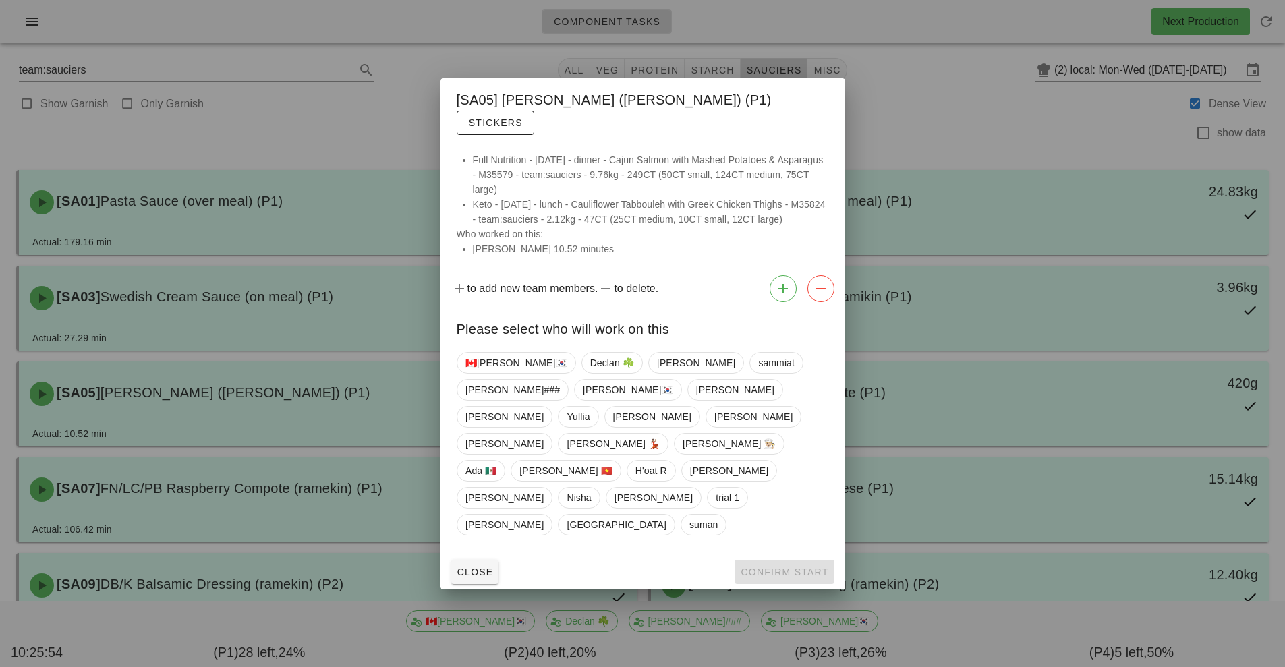
click at [925, 84] on div at bounding box center [642, 333] width 1285 height 667
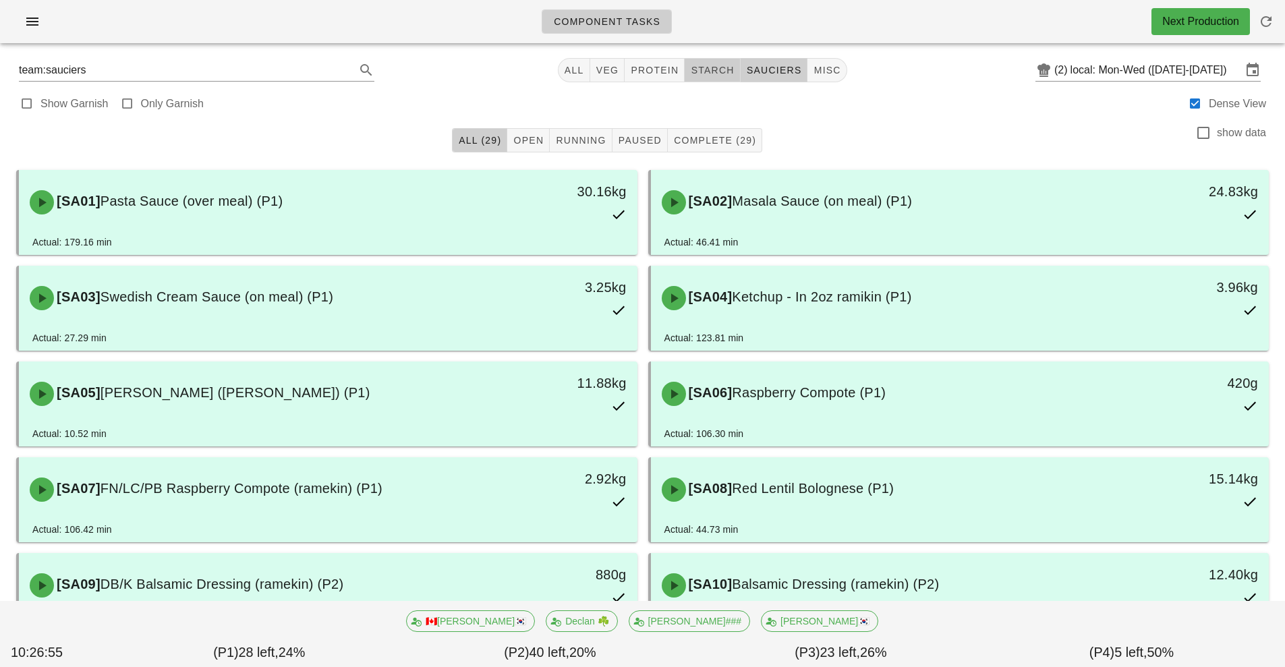
click at [721, 71] on span "starch" at bounding box center [712, 70] width 44 height 11
type input "team:starch"
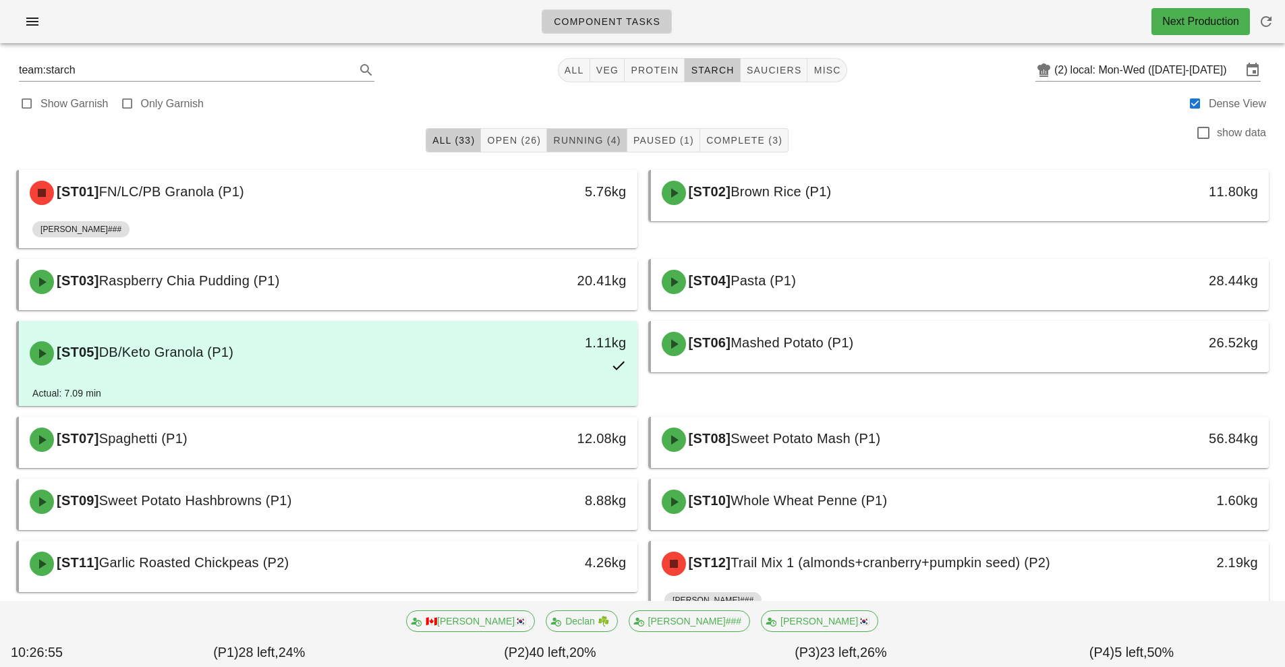
click at [593, 139] on span "Running (4)" at bounding box center [587, 140] width 68 height 11
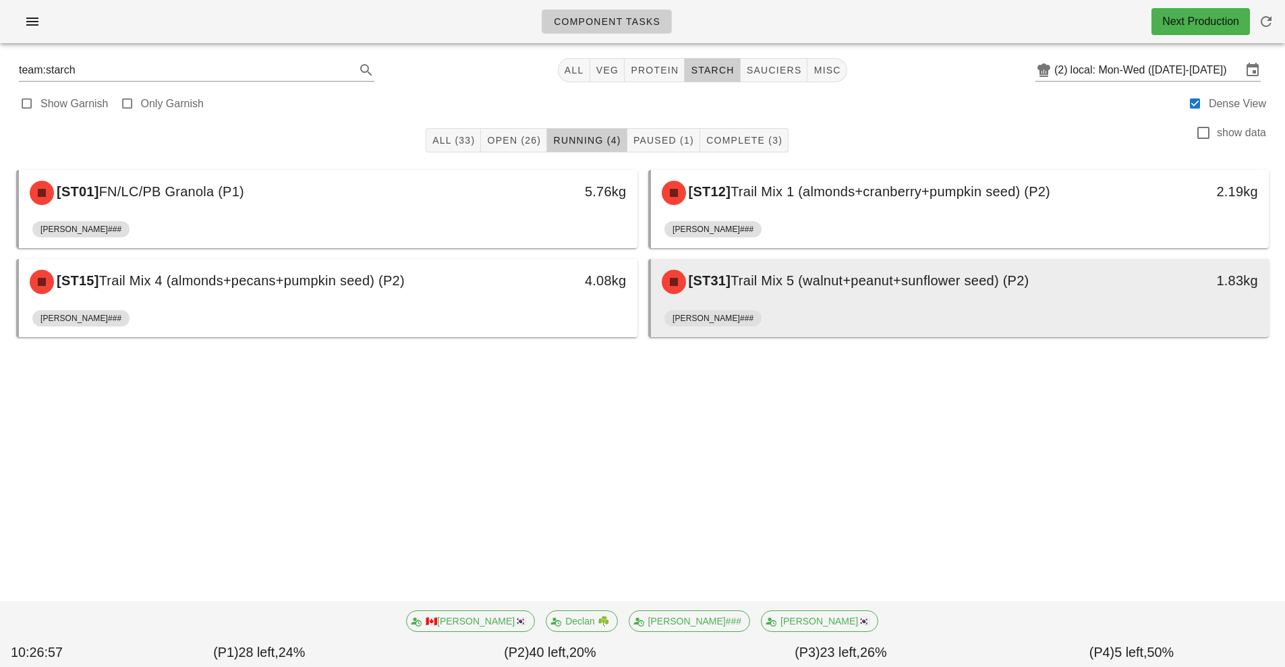
click at [816, 300] on div "[ST31] Trail Mix 5 (walnut+peanut+sunflower seed) (P2)" at bounding box center [883, 282] width 459 height 40
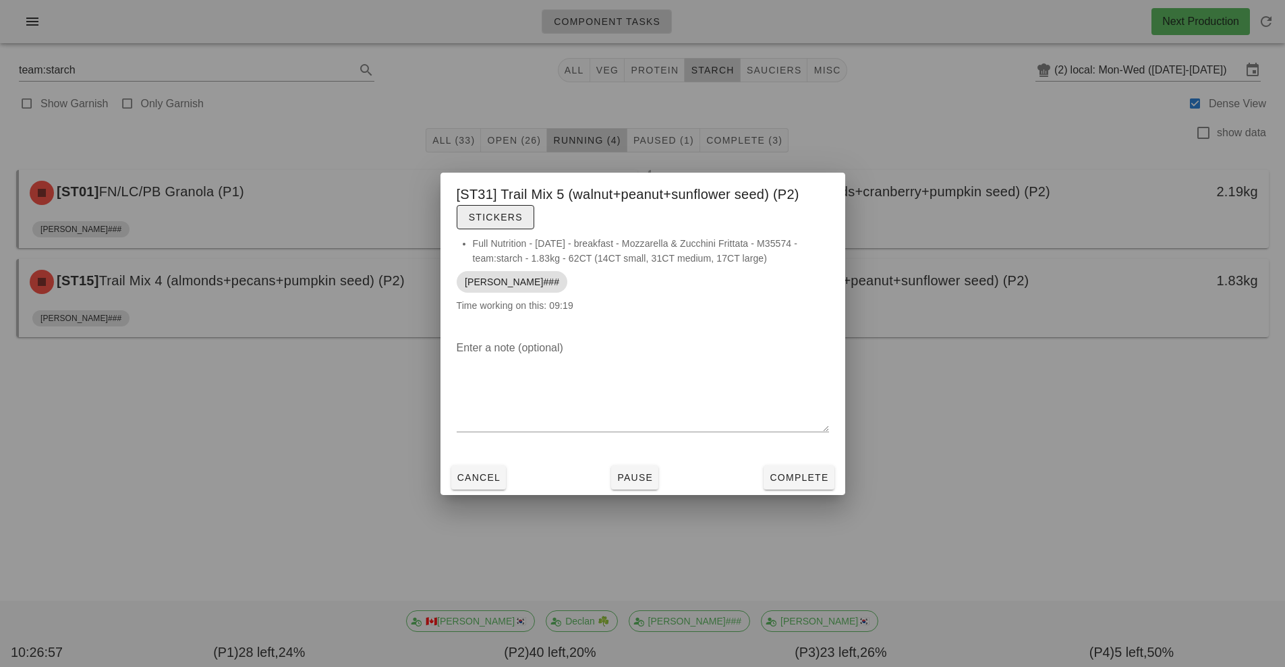
click at [495, 227] on button "Stickers" at bounding box center [496, 217] width 78 height 24
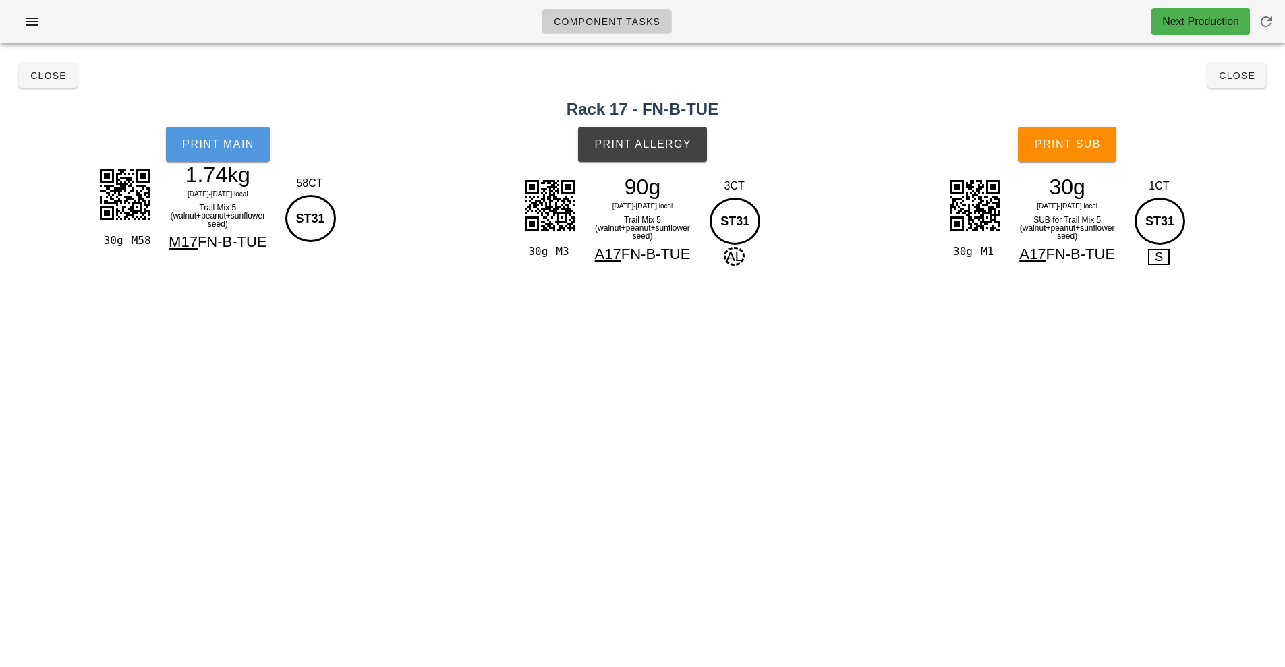
click at [214, 140] on span "Print Main" at bounding box center [217, 144] width 73 height 12
click at [646, 148] on span "Print Allergy" at bounding box center [643, 144] width 98 height 12
click at [1067, 142] on span "Print Sub" at bounding box center [1067, 144] width 67 height 12
click at [32, 84] on button "Close" at bounding box center [48, 75] width 59 height 24
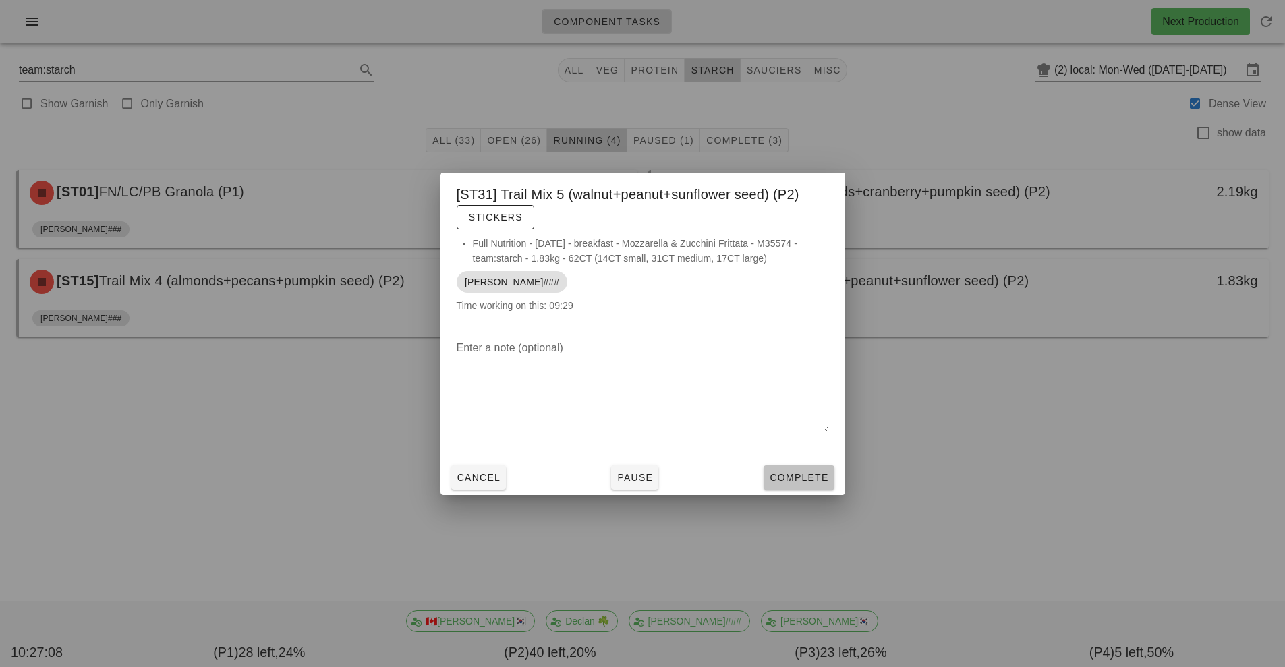
click at [806, 486] on button "Complete" at bounding box center [799, 478] width 70 height 24
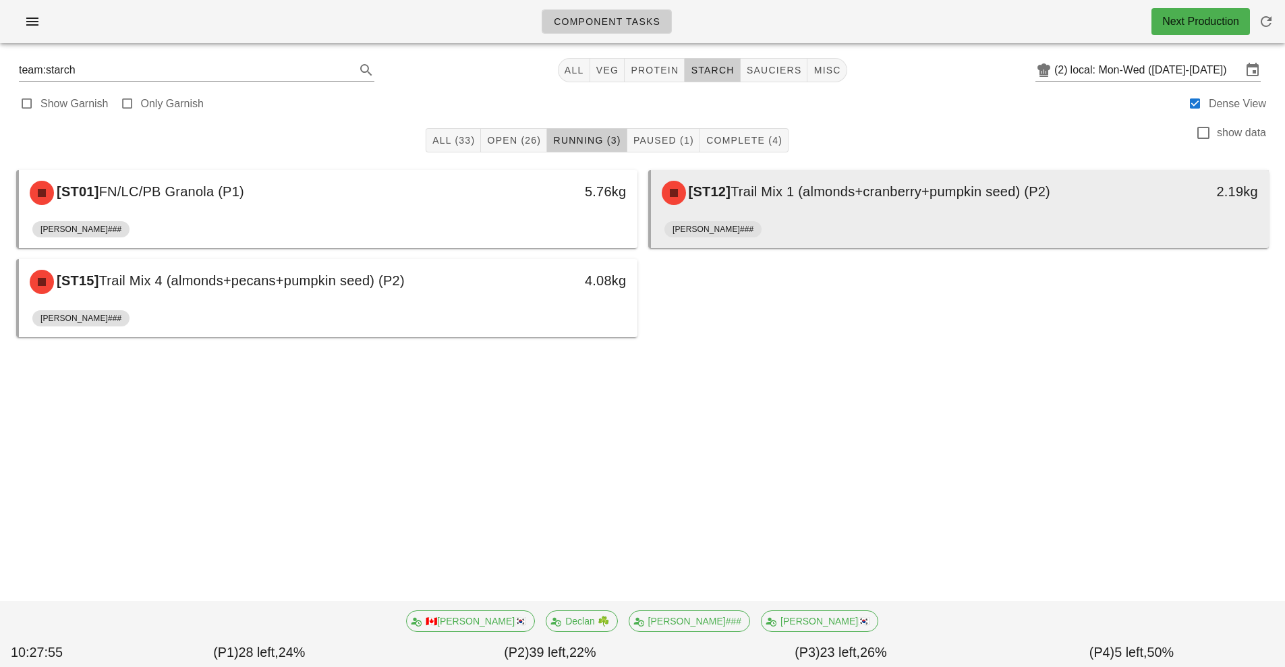
click at [1013, 205] on div "[ST12] Trail Mix 1 (almonds+cranberry+pumpkin seed) (P2)" at bounding box center [883, 193] width 459 height 40
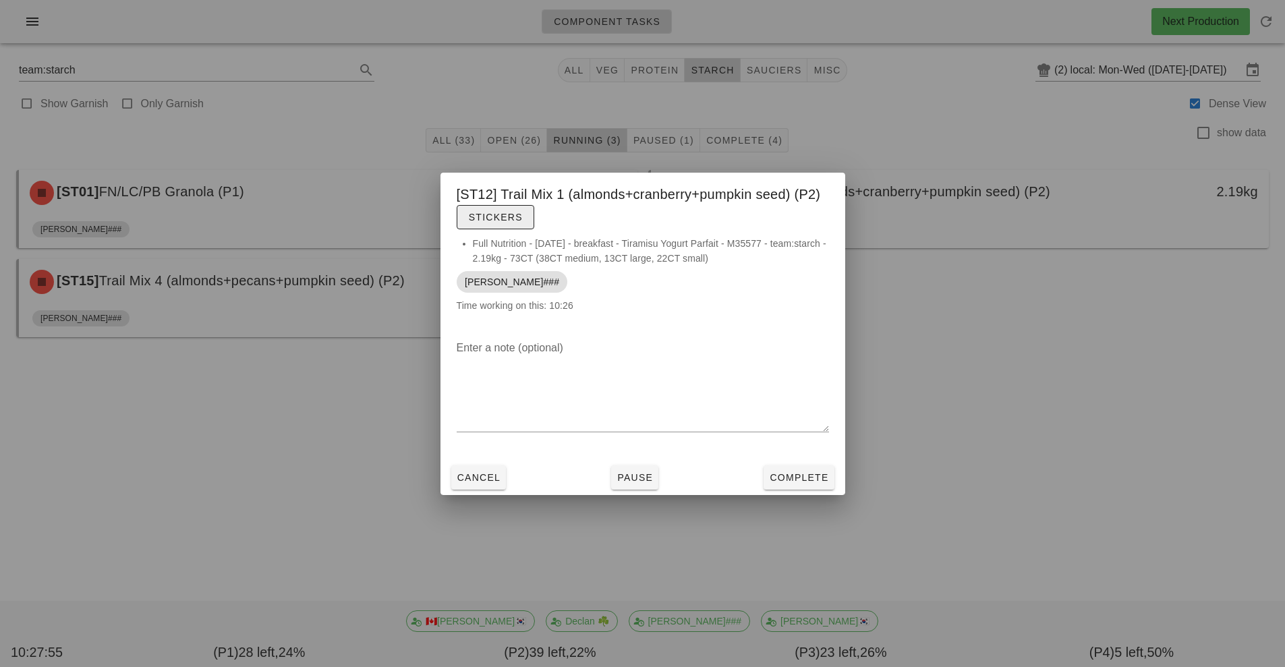
click at [497, 219] on span "Stickers" at bounding box center [495, 217] width 55 height 11
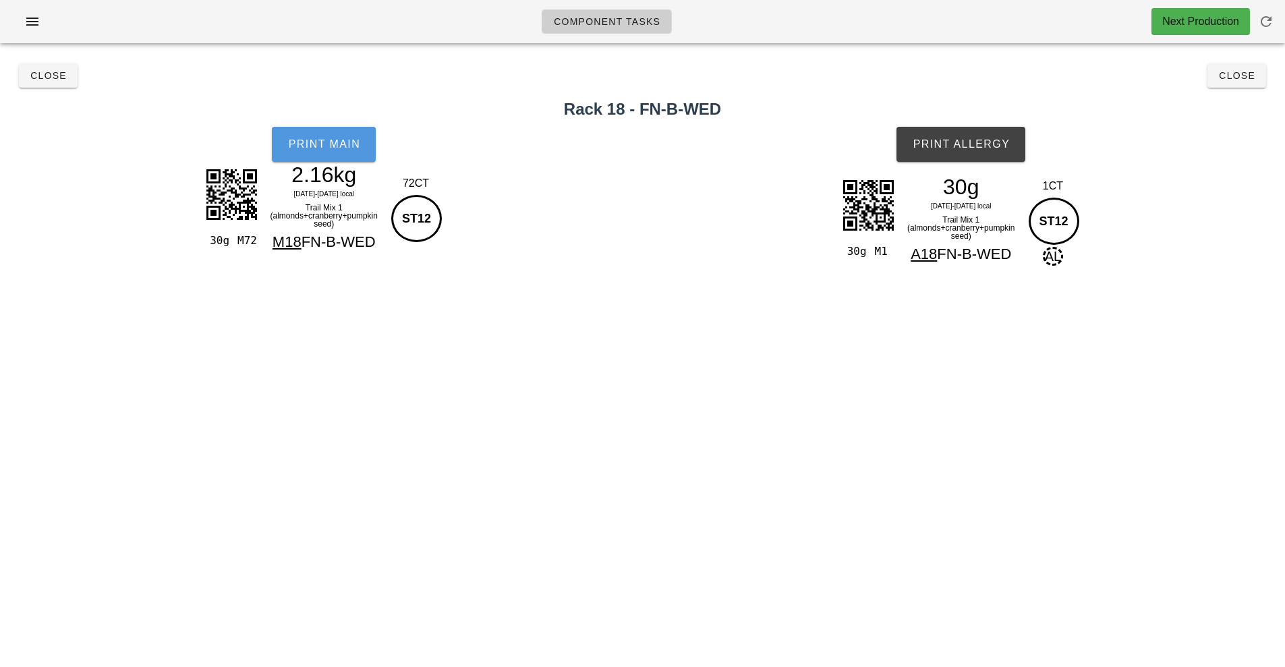
click at [323, 135] on button "Print Main" at bounding box center [324, 144] width 104 height 35
click at [964, 147] on span "Print Allergy" at bounding box center [961, 144] width 98 height 12
click at [55, 80] on span "Close" at bounding box center [48, 75] width 37 height 11
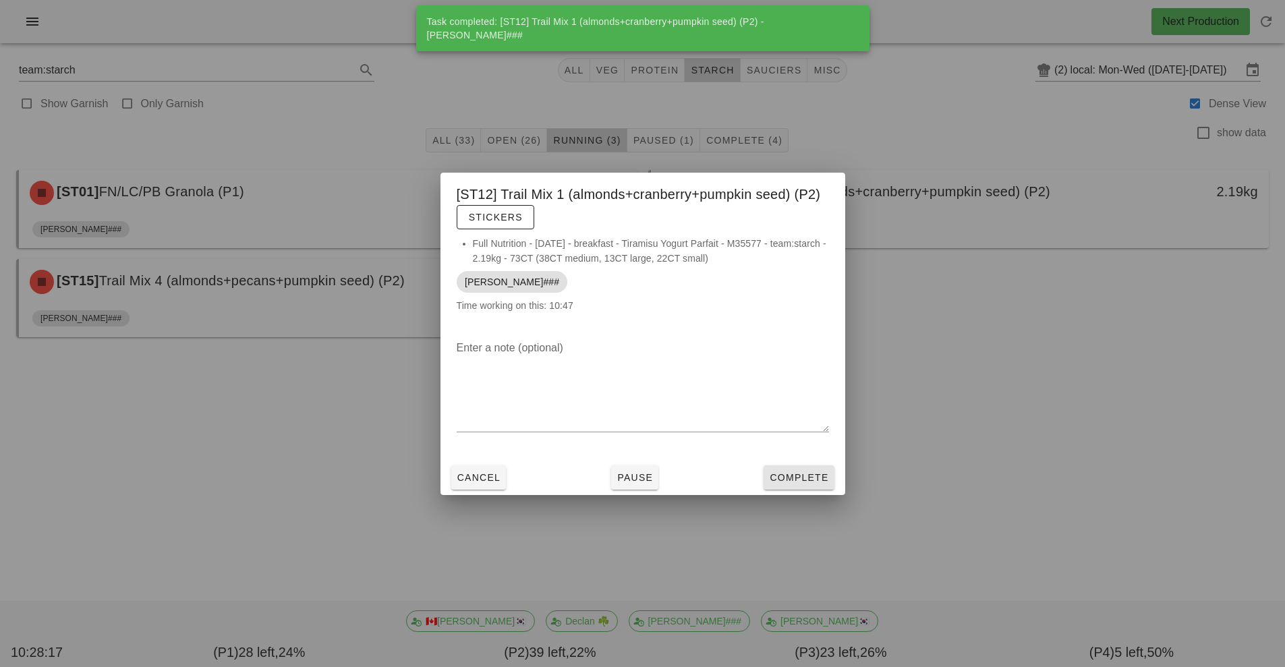
click at [792, 478] on span "Complete" at bounding box center [798, 477] width 59 height 11
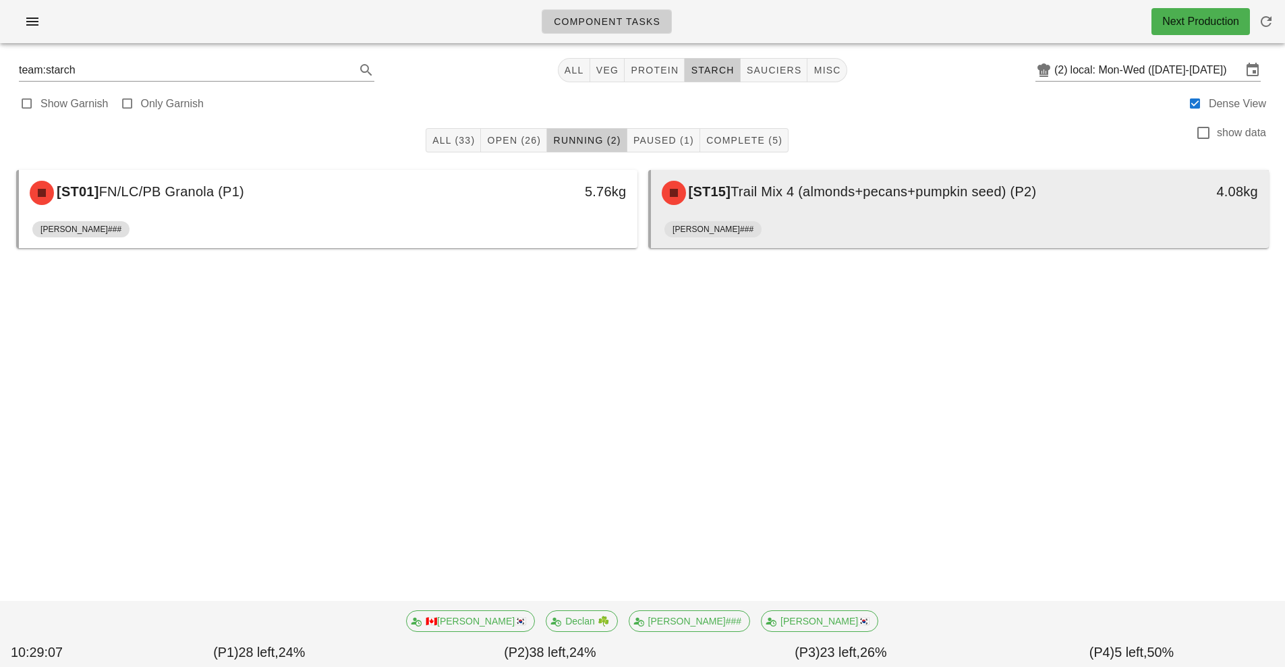
click at [992, 213] on div "[ST15] Trail Mix 4 (almonds+pecans+pumpkin seed) (P2) 4.08kg" at bounding box center [960, 193] width 619 height 46
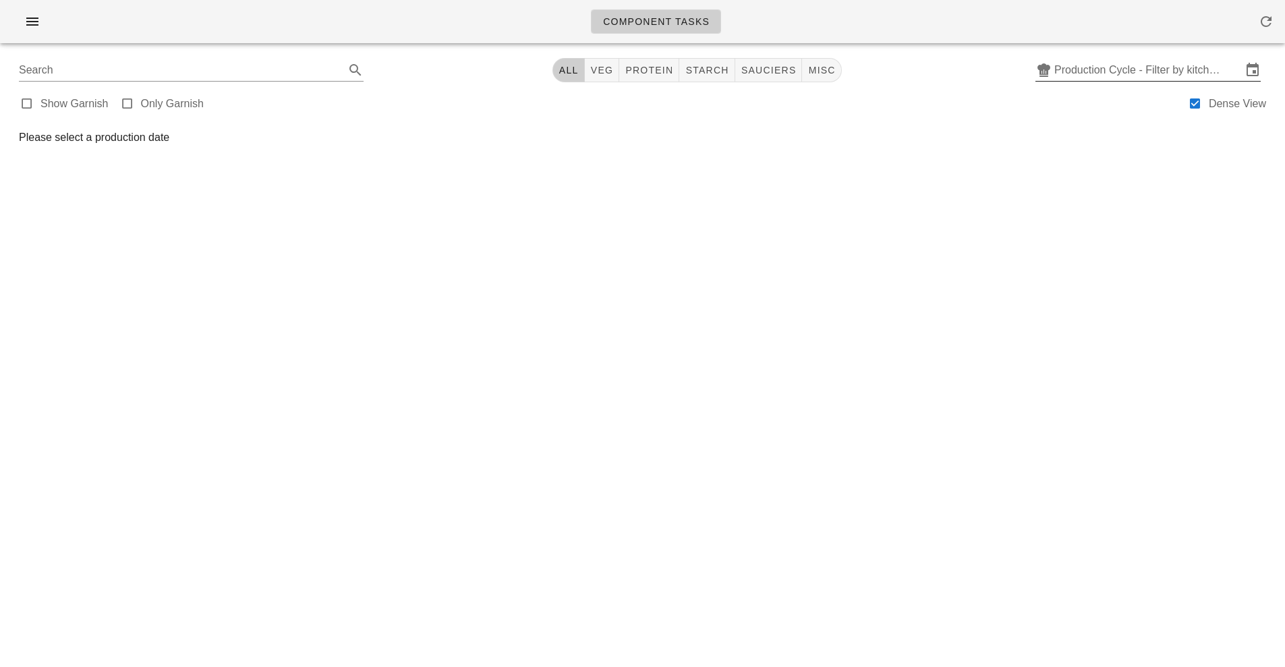
click at [1116, 61] on input "Production Cycle - Filter by kitchen production schedules" at bounding box center [1149, 70] width 188 height 22
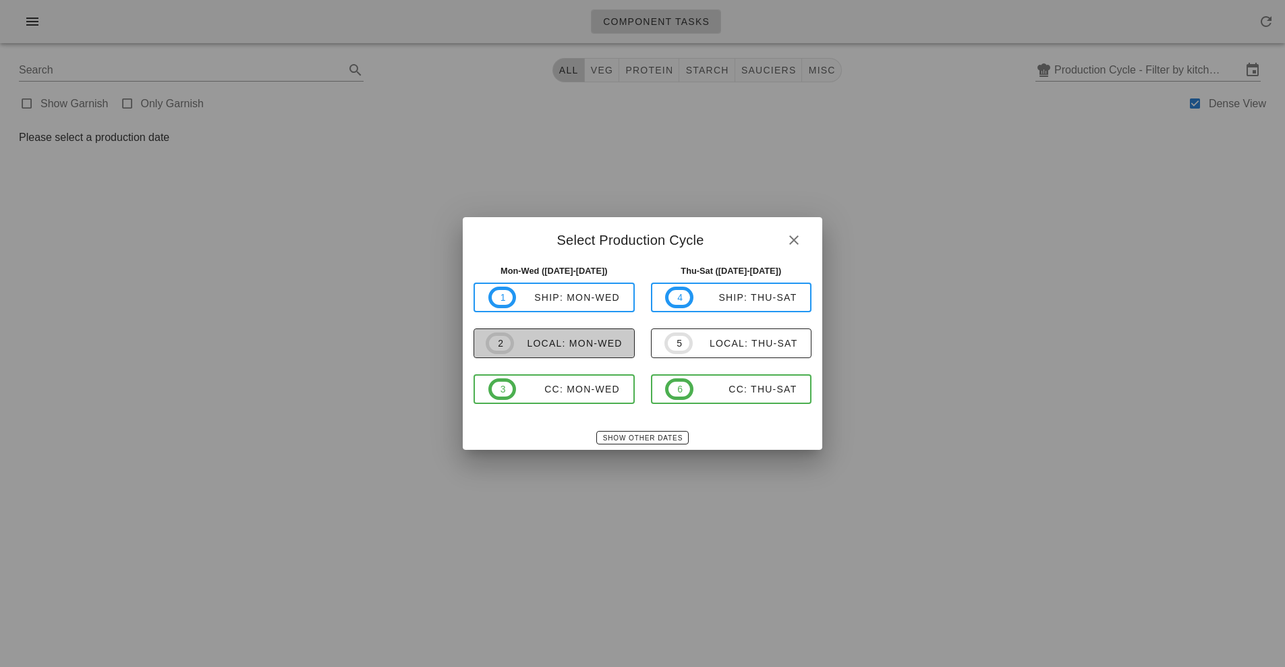
click at [574, 347] on div "local: Mon-Wed" at bounding box center [568, 343] width 109 height 11
type input "local: Mon-Wed ([DATE]-[DATE])"
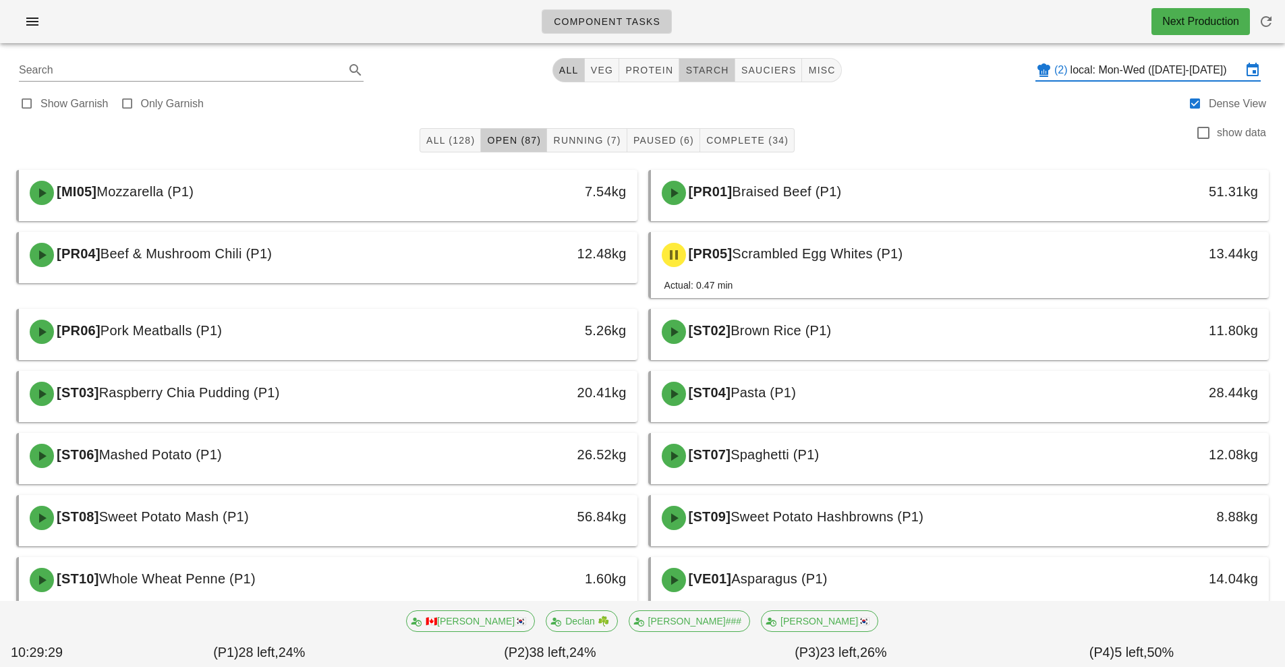
click at [712, 75] on span "starch" at bounding box center [707, 70] width 44 height 11
type input "team:starch"
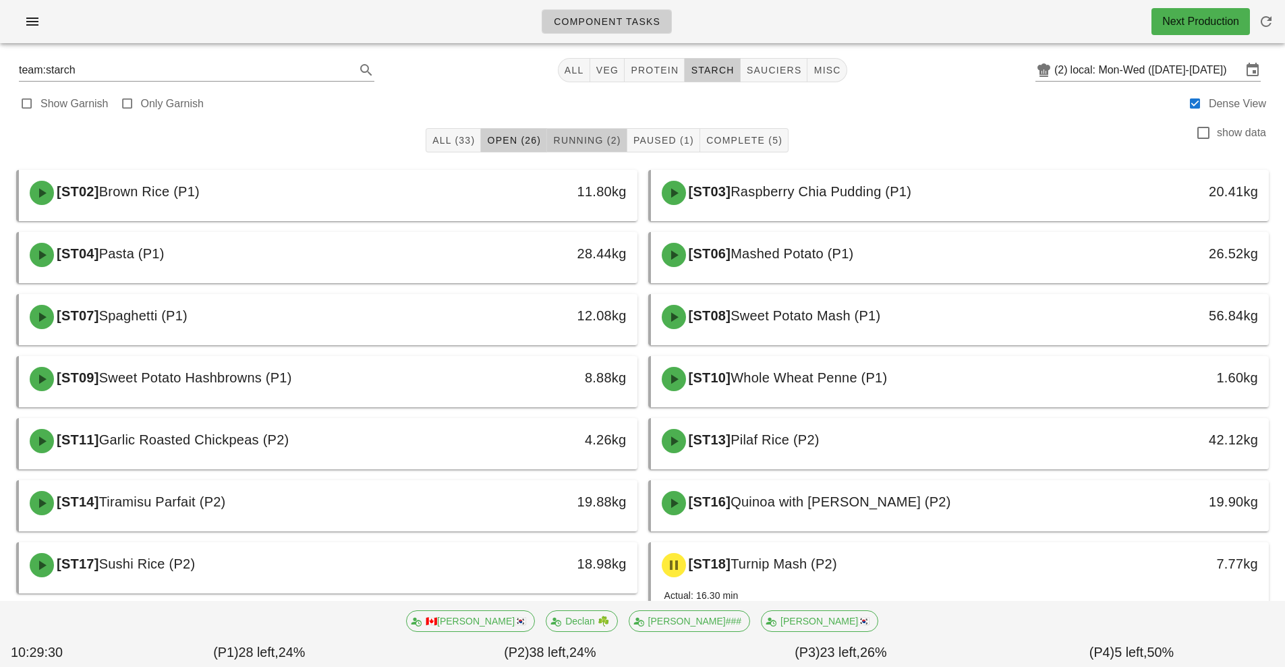
click at [592, 138] on span "Running (2)" at bounding box center [587, 140] width 68 height 11
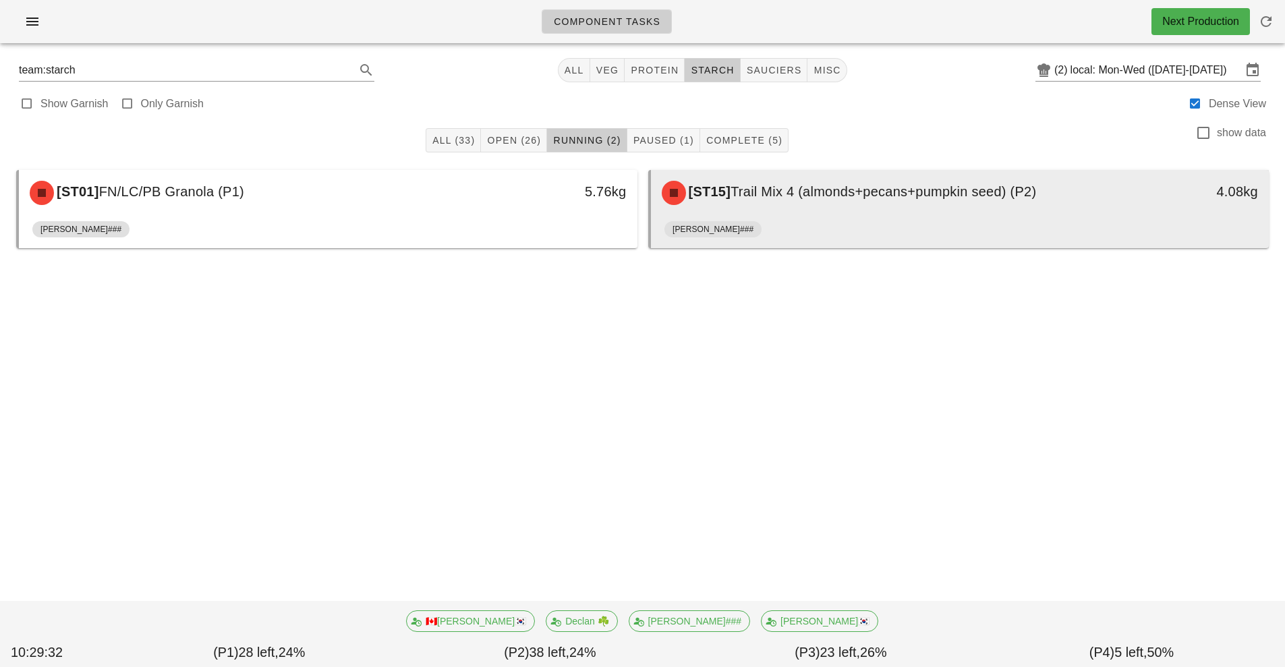
click at [860, 215] on div "[ST15] Trail Mix 4 (almonds+pecans+pumpkin seed) (P2) 4.08kg" at bounding box center [960, 193] width 619 height 46
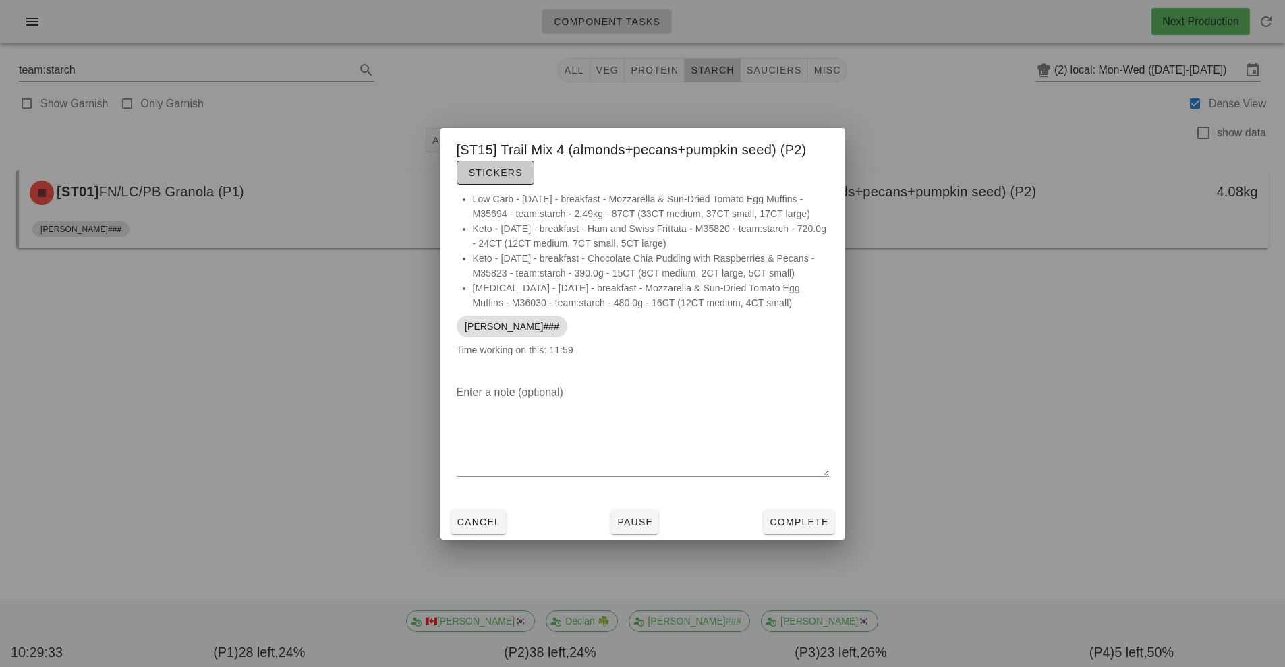
click at [499, 175] on button "Stickers" at bounding box center [496, 173] width 78 height 24
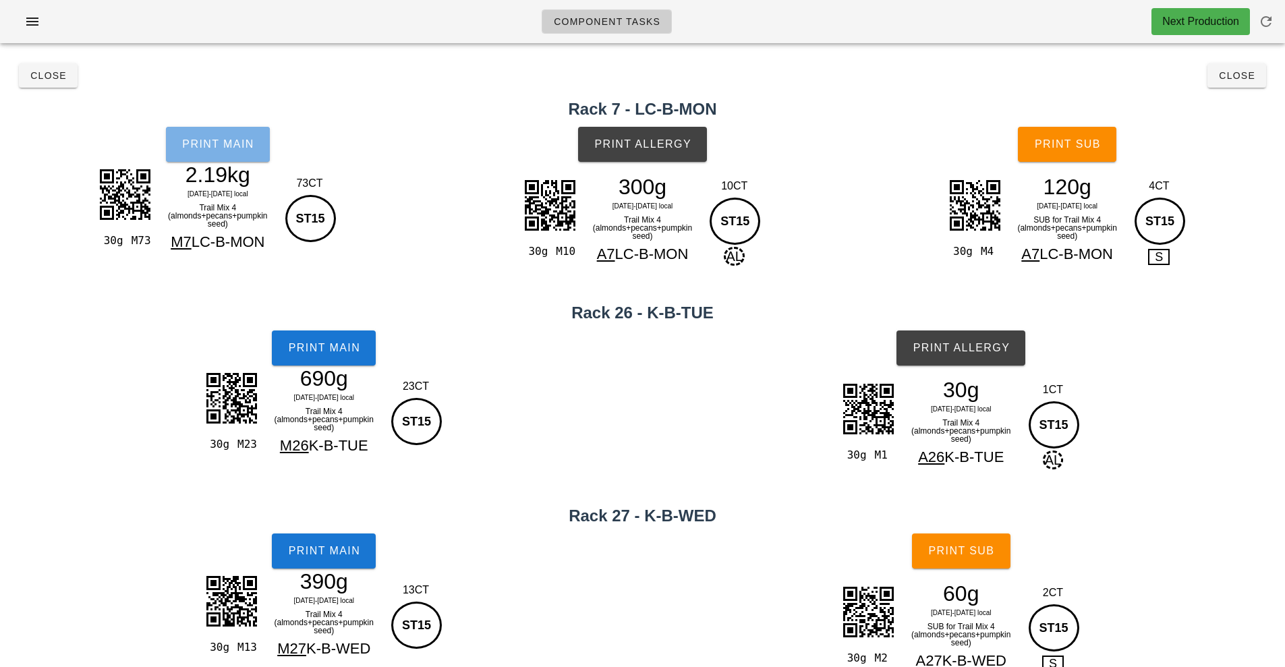
click at [214, 148] on span "Print Main" at bounding box center [217, 144] width 73 height 12
click at [315, 352] on span "Print Main" at bounding box center [323, 348] width 73 height 12
click at [326, 546] on span "Print Main" at bounding box center [323, 551] width 73 height 12
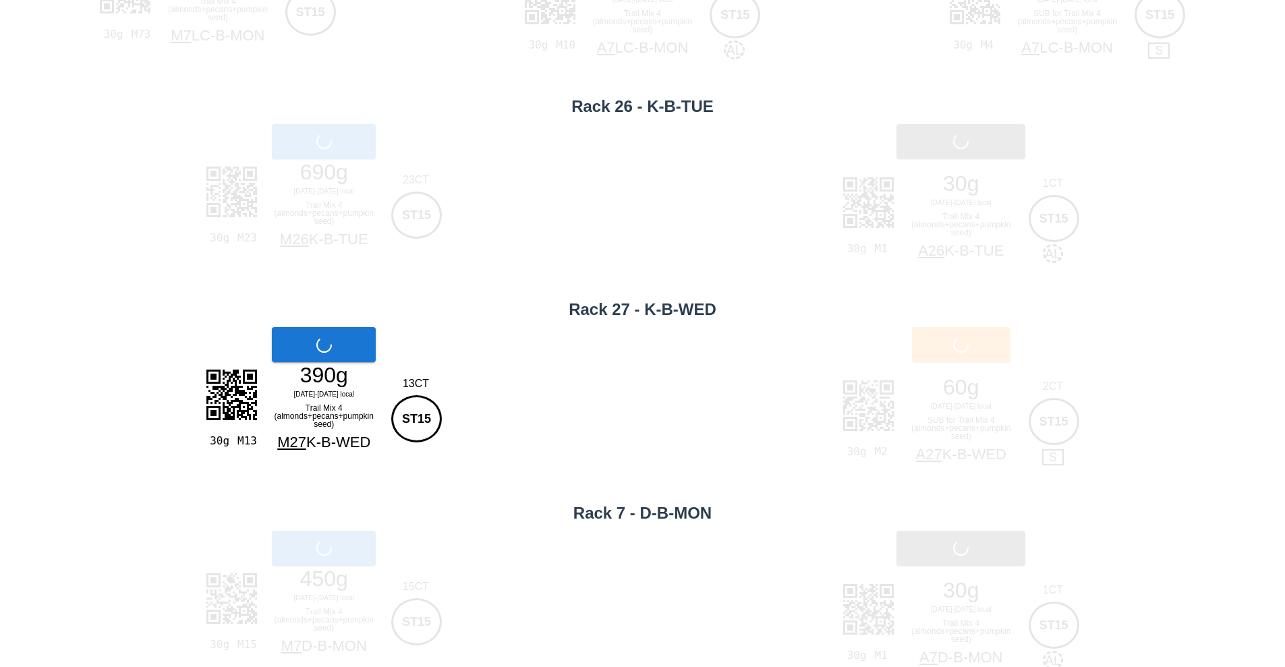
scroll to position [238, 0]
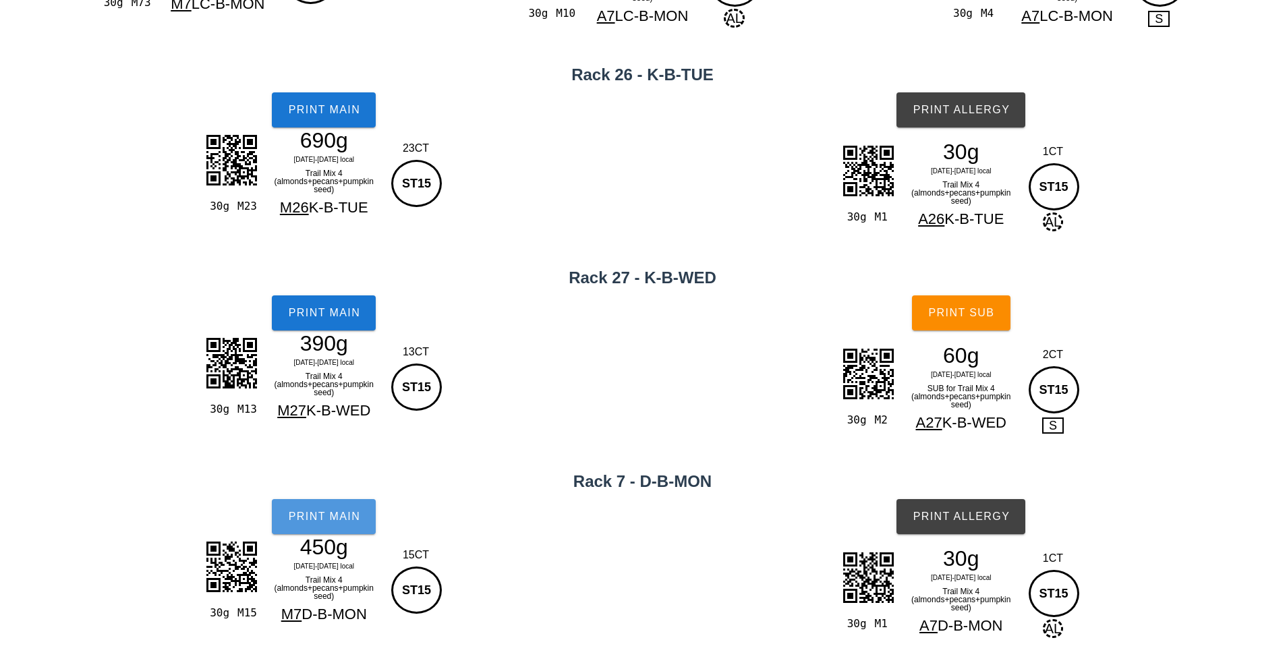
click at [331, 522] on span "Print Main" at bounding box center [323, 517] width 73 height 12
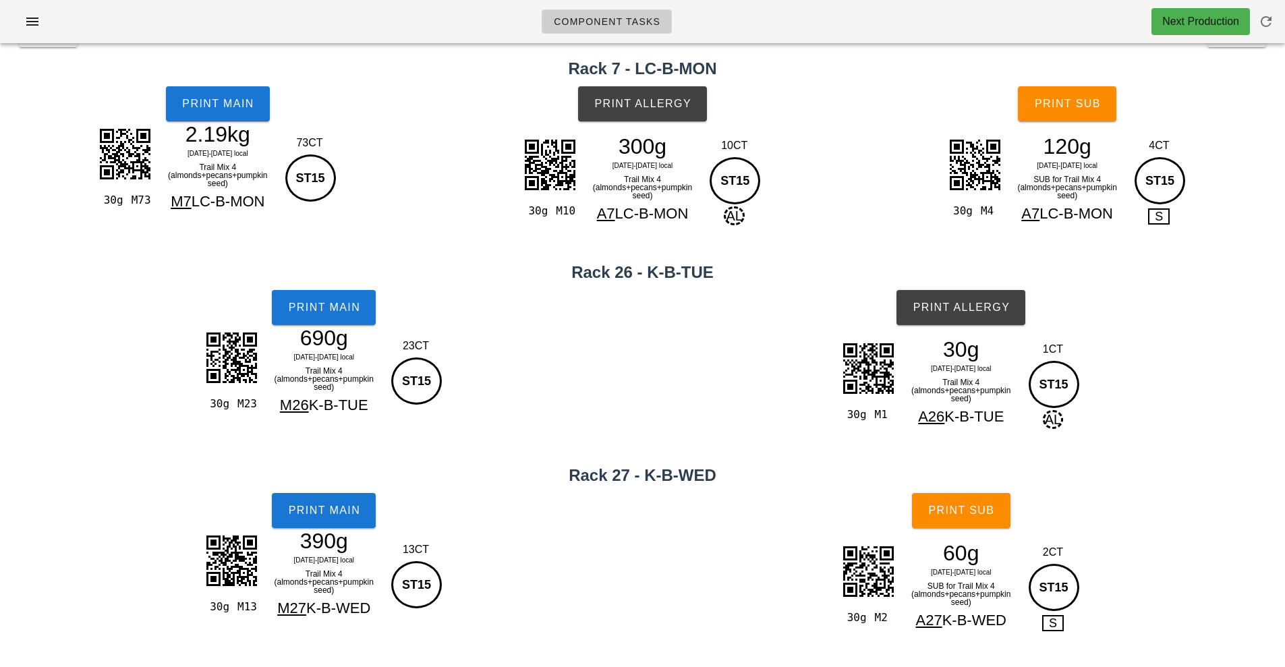
scroll to position [0, 0]
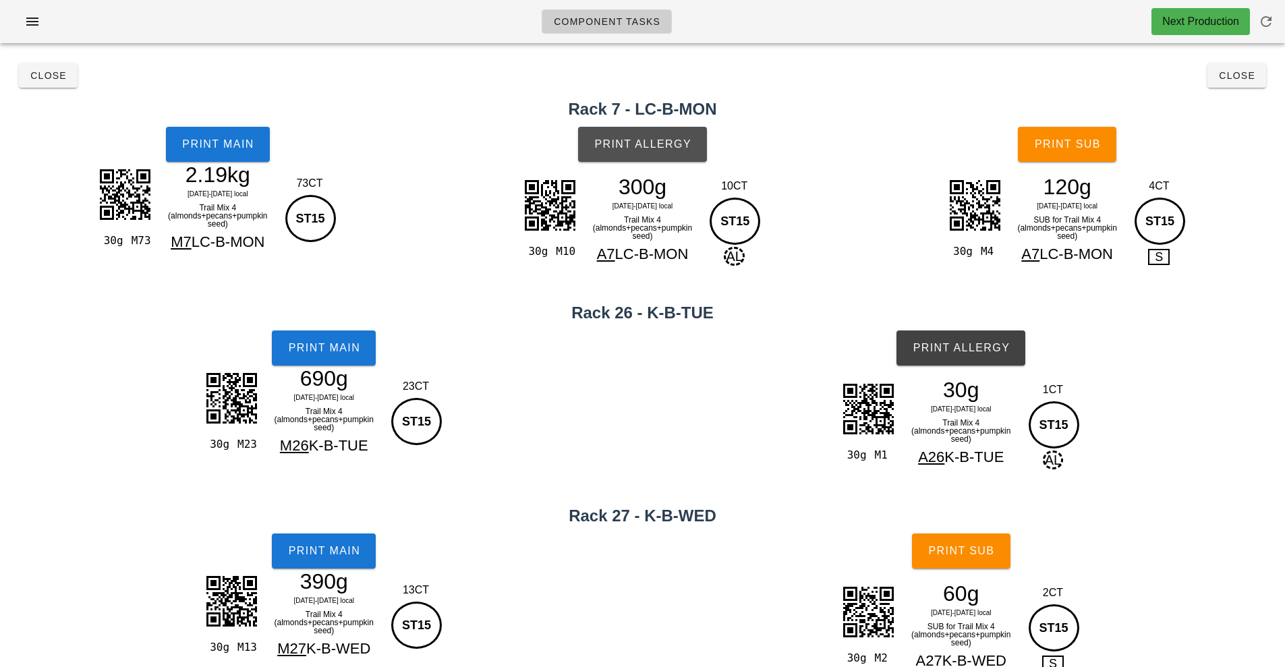
click at [637, 144] on span "Print Allergy" at bounding box center [643, 144] width 98 height 12
click at [951, 348] on span "Print Allergy" at bounding box center [961, 348] width 98 height 12
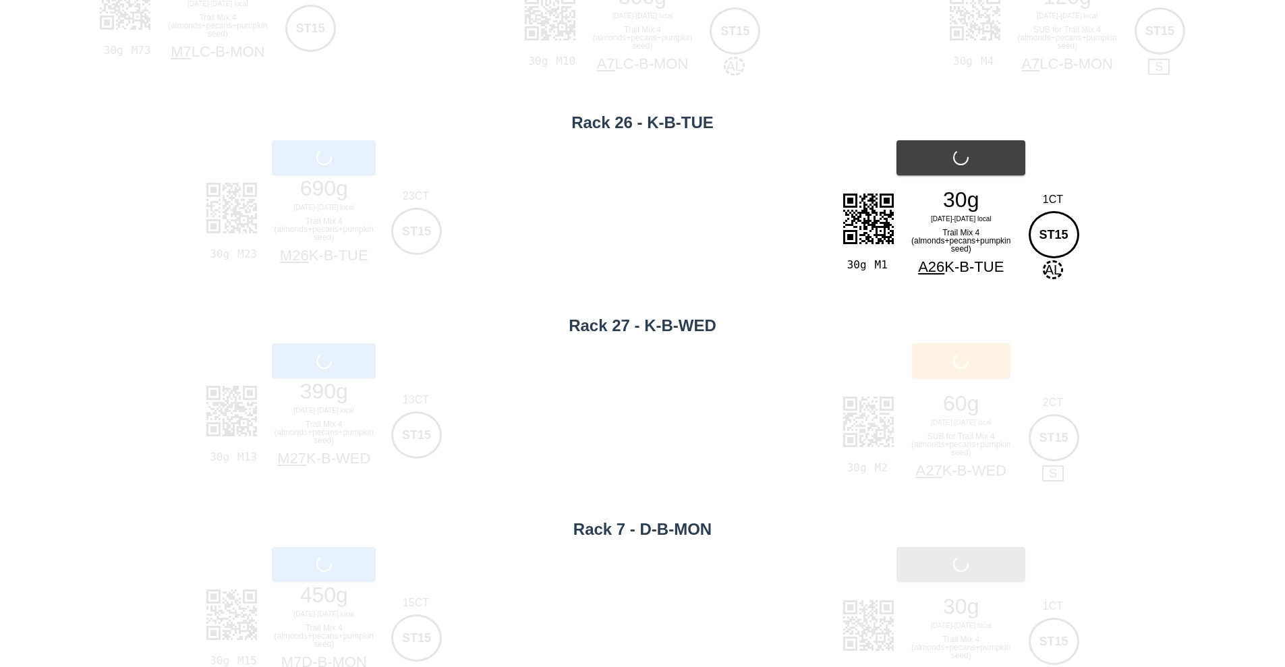
scroll to position [238, 0]
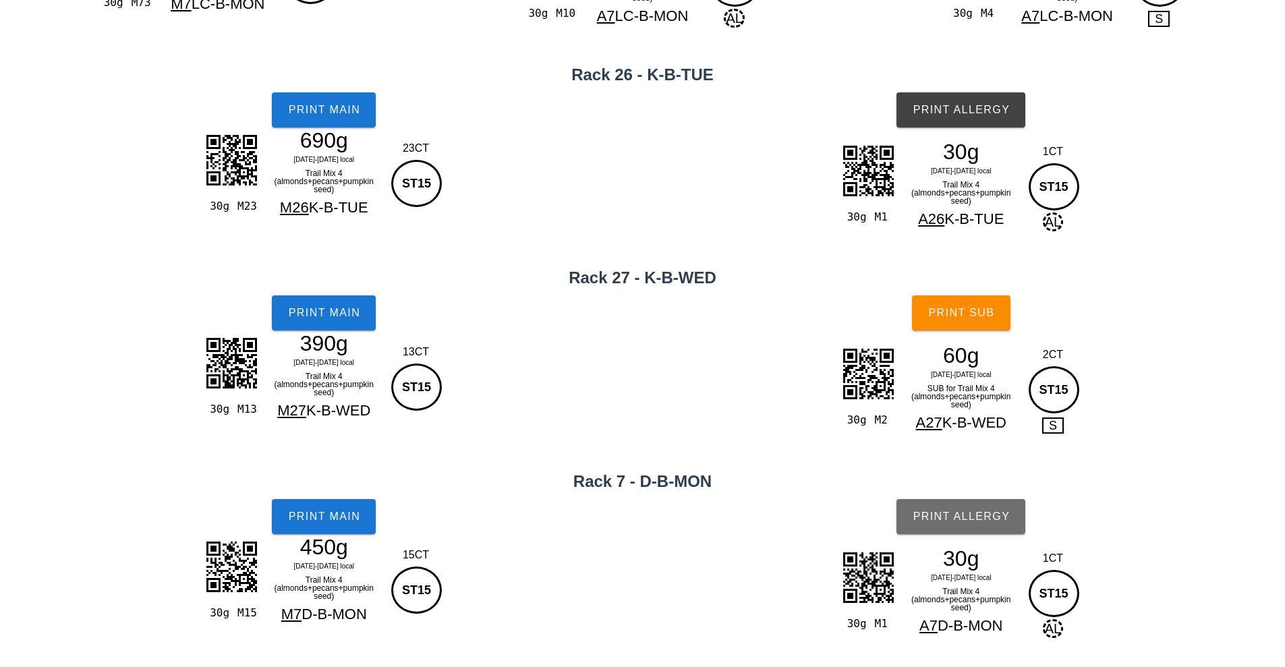
click at [955, 521] on span "Print Allergy" at bounding box center [961, 517] width 98 height 12
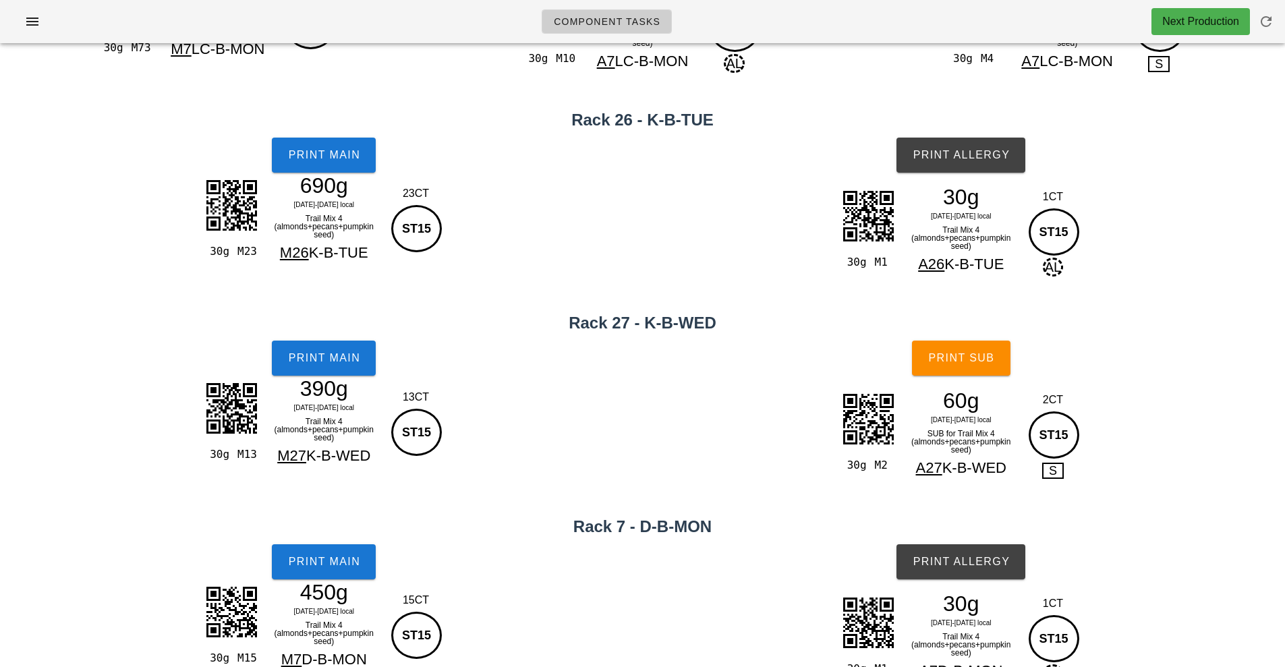
scroll to position [0, 0]
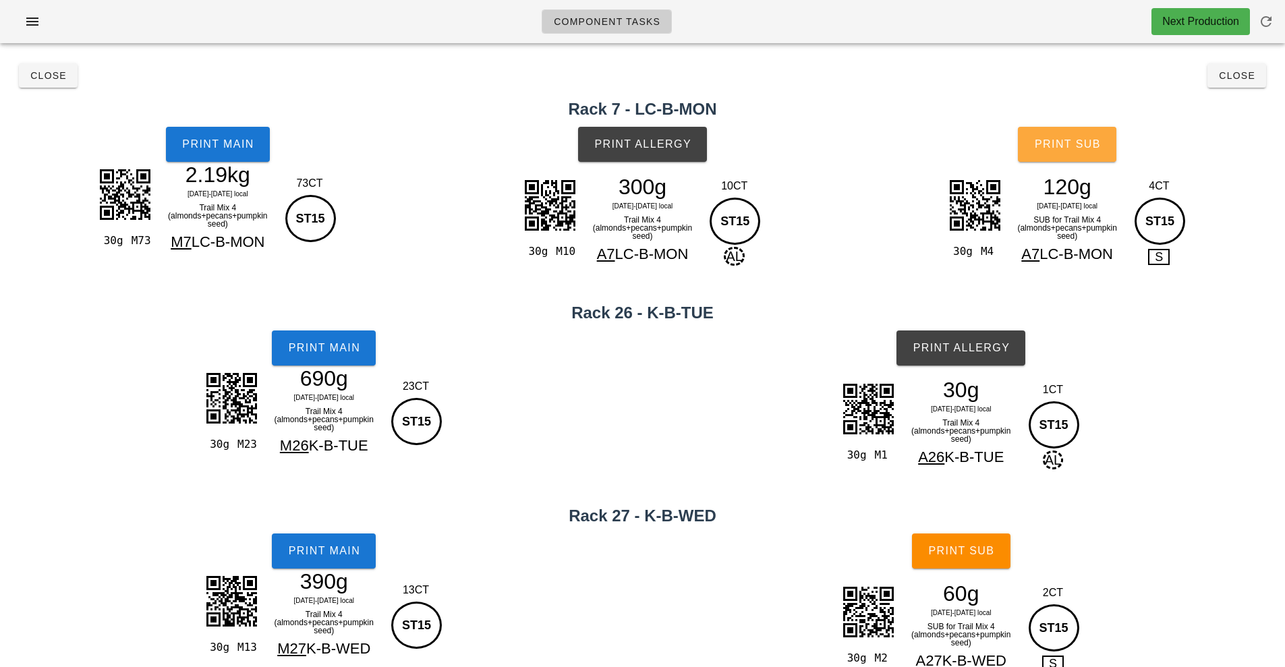
click at [1067, 146] on span "Print Sub" at bounding box center [1067, 144] width 67 height 12
click at [948, 546] on span "Print Sub" at bounding box center [961, 551] width 67 height 12
click at [52, 74] on span "Close" at bounding box center [48, 75] width 37 height 11
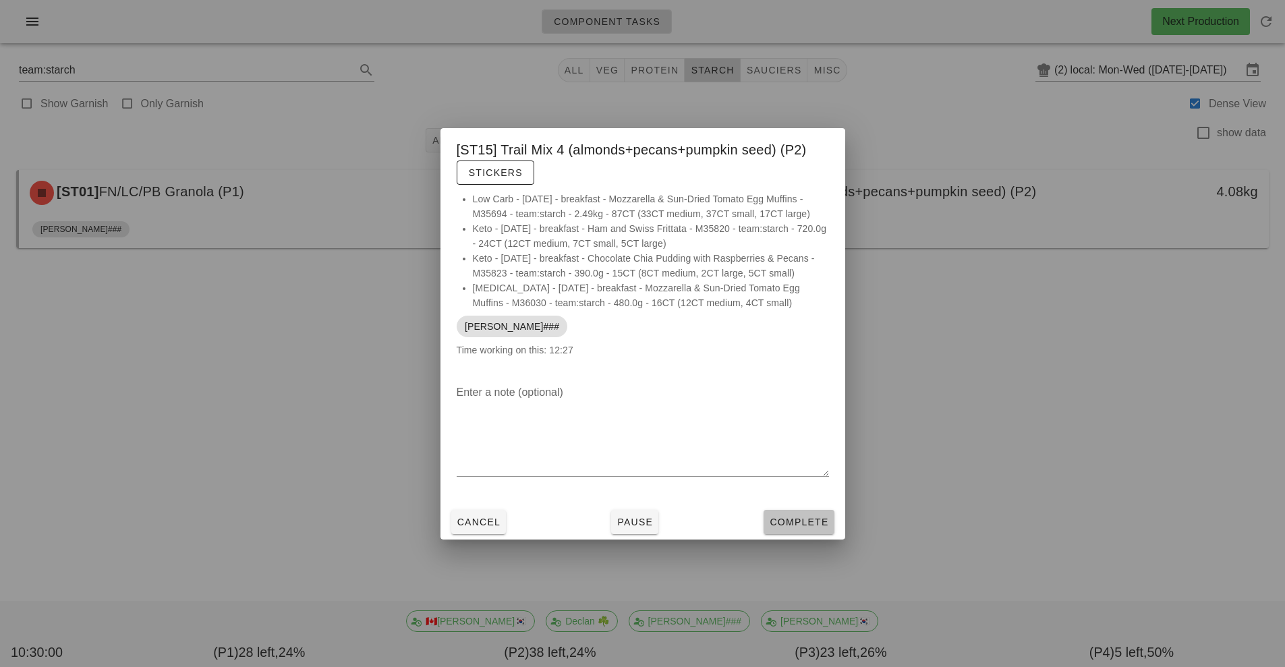
click at [790, 534] on button "Complete" at bounding box center [799, 522] width 70 height 24
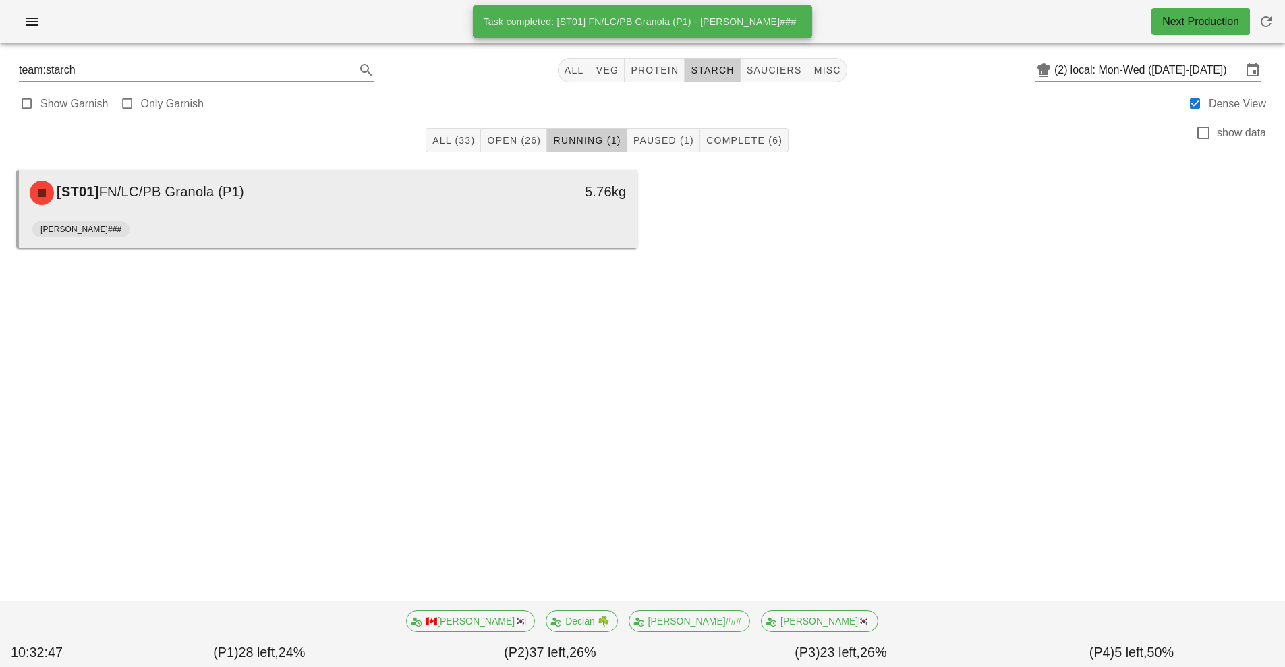
click at [477, 210] on div "[ST01] FN/LC/PB Granola (P1)" at bounding box center [251, 193] width 459 height 40
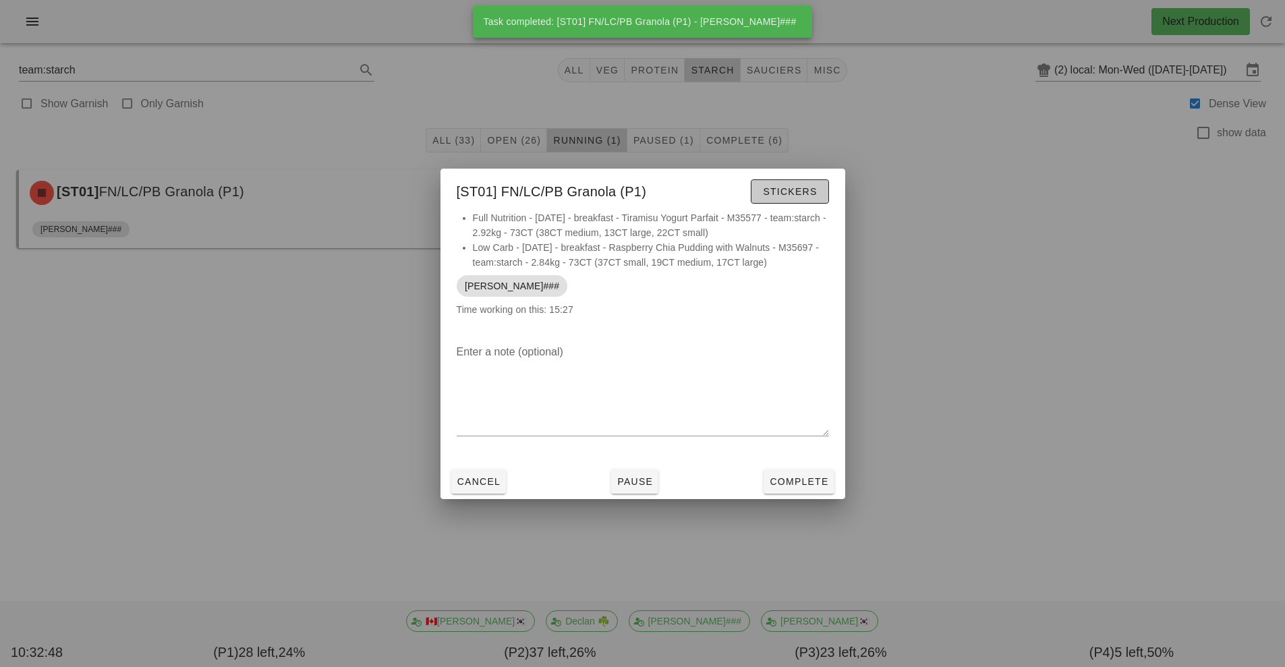
click at [785, 193] on span "Stickers" at bounding box center [789, 191] width 55 height 11
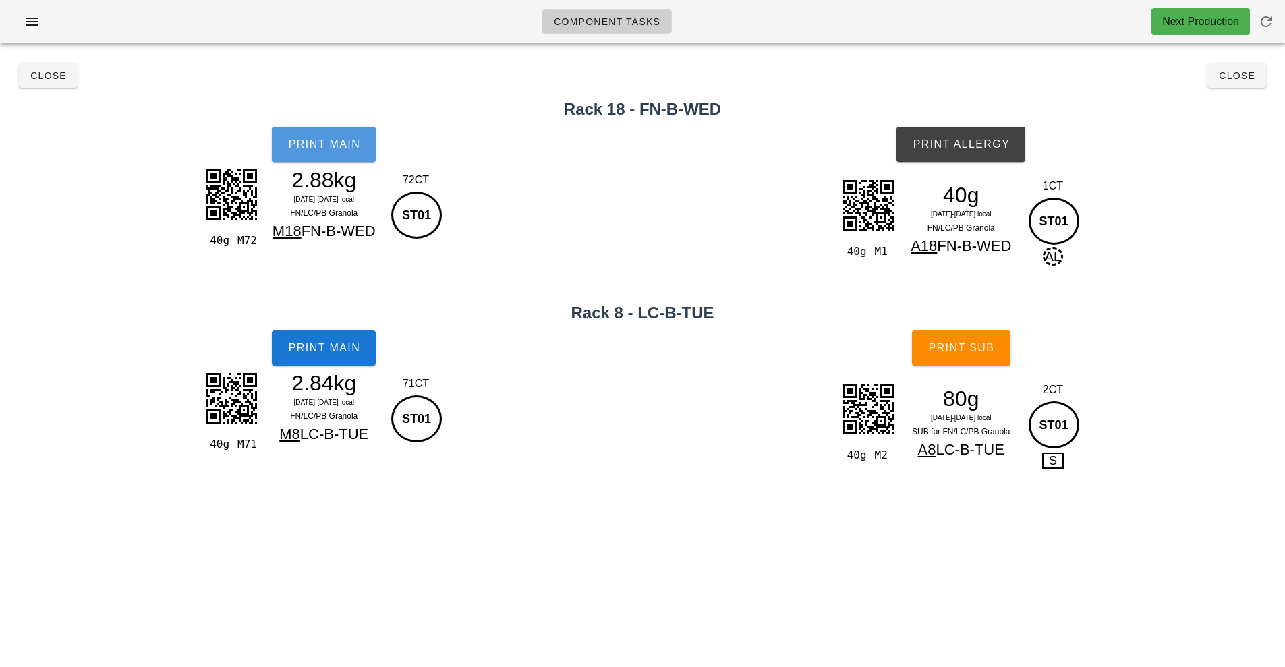
click at [345, 133] on button "Print Main" at bounding box center [324, 144] width 104 height 35
click at [337, 340] on button "Print Main" at bounding box center [324, 348] width 104 height 35
click at [955, 144] on span "Print Allergy" at bounding box center [961, 144] width 98 height 12
click at [972, 354] on span "Print Sub" at bounding box center [961, 348] width 67 height 12
click at [50, 84] on button "Close" at bounding box center [48, 75] width 59 height 24
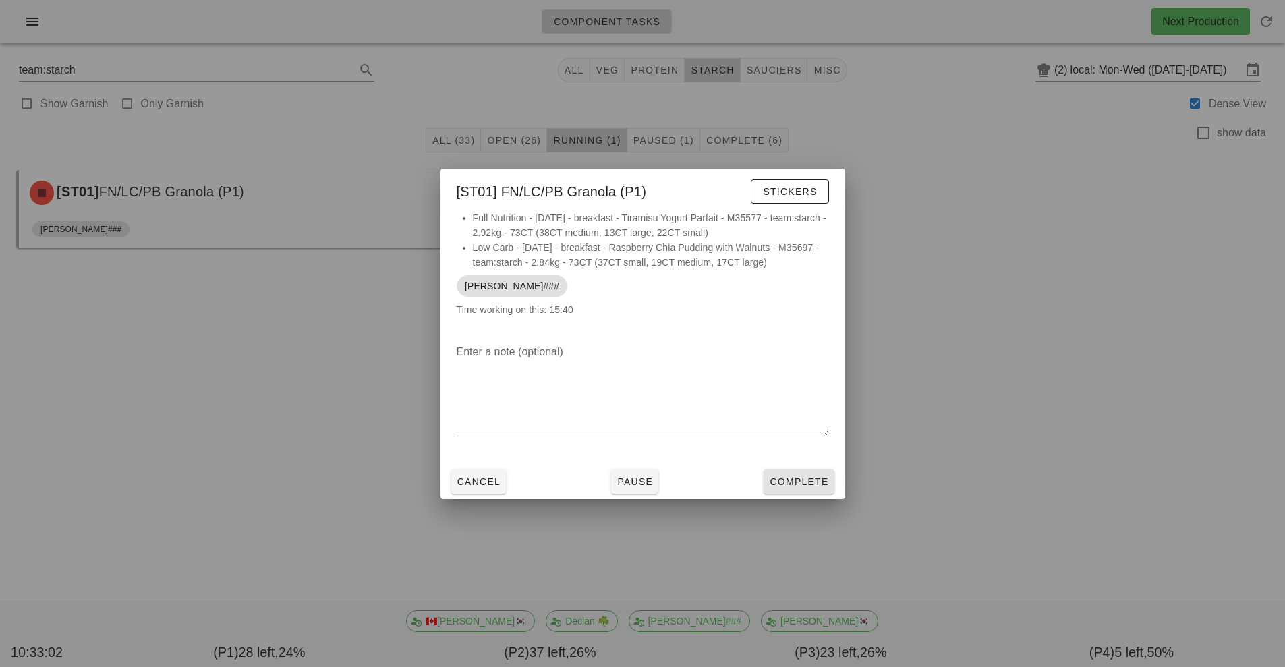
click at [797, 482] on span "Complete" at bounding box center [798, 481] width 59 height 11
